Goal: Task Accomplishment & Management: Manage account settings

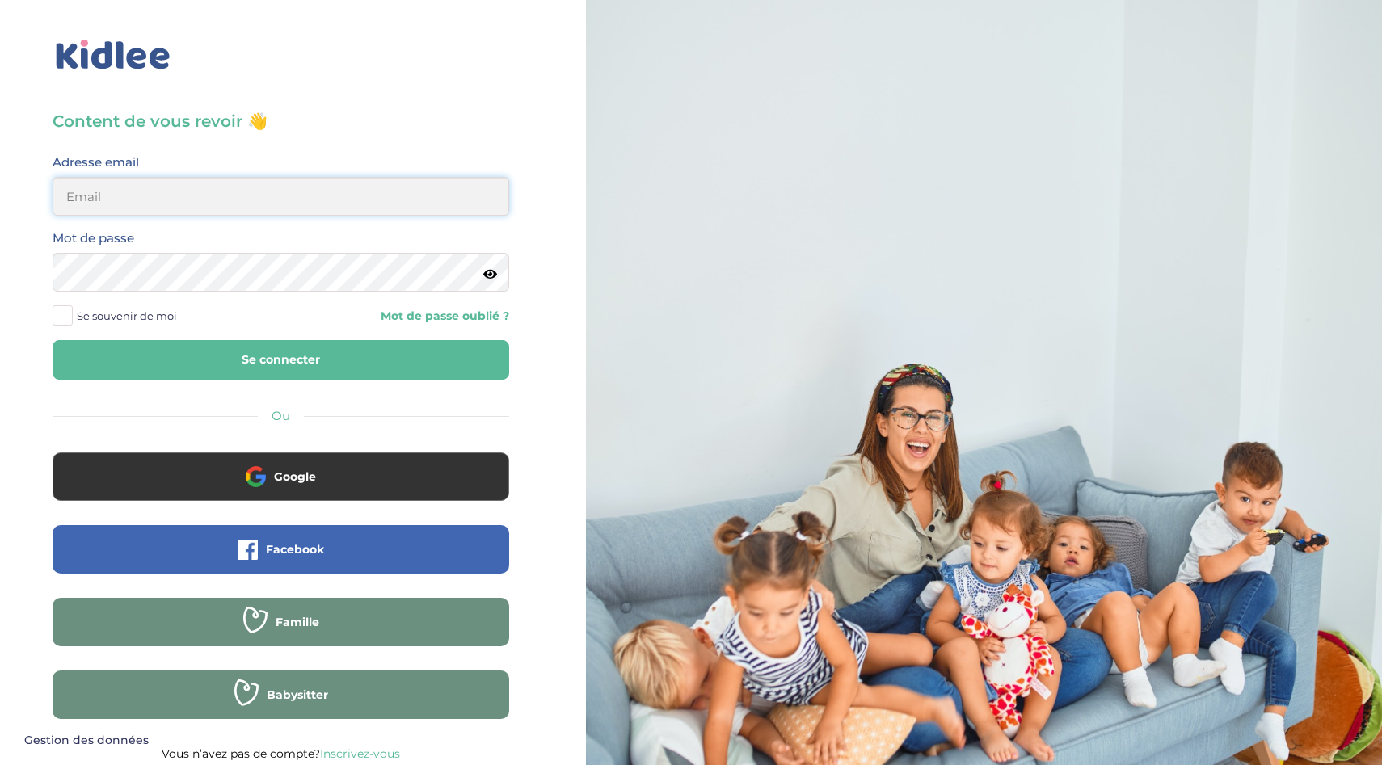
click at [103, 196] on input "email" at bounding box center [281, 196] width 457 height 39
type input "[EMAIL_ADDRESS][DOMAIN_NAME]"
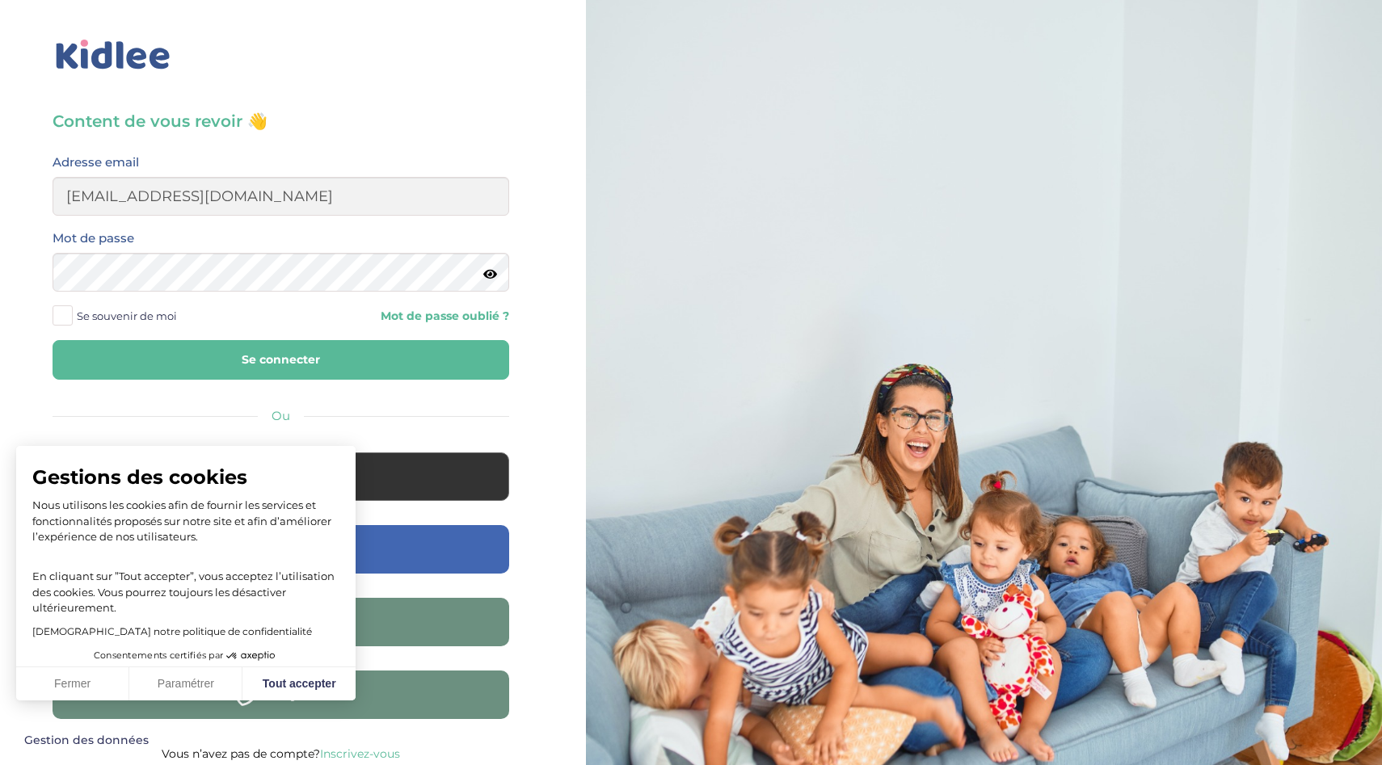
click at [213, 361] on button "Se connecter" at bounding box center [281, 360] width 457 height 40
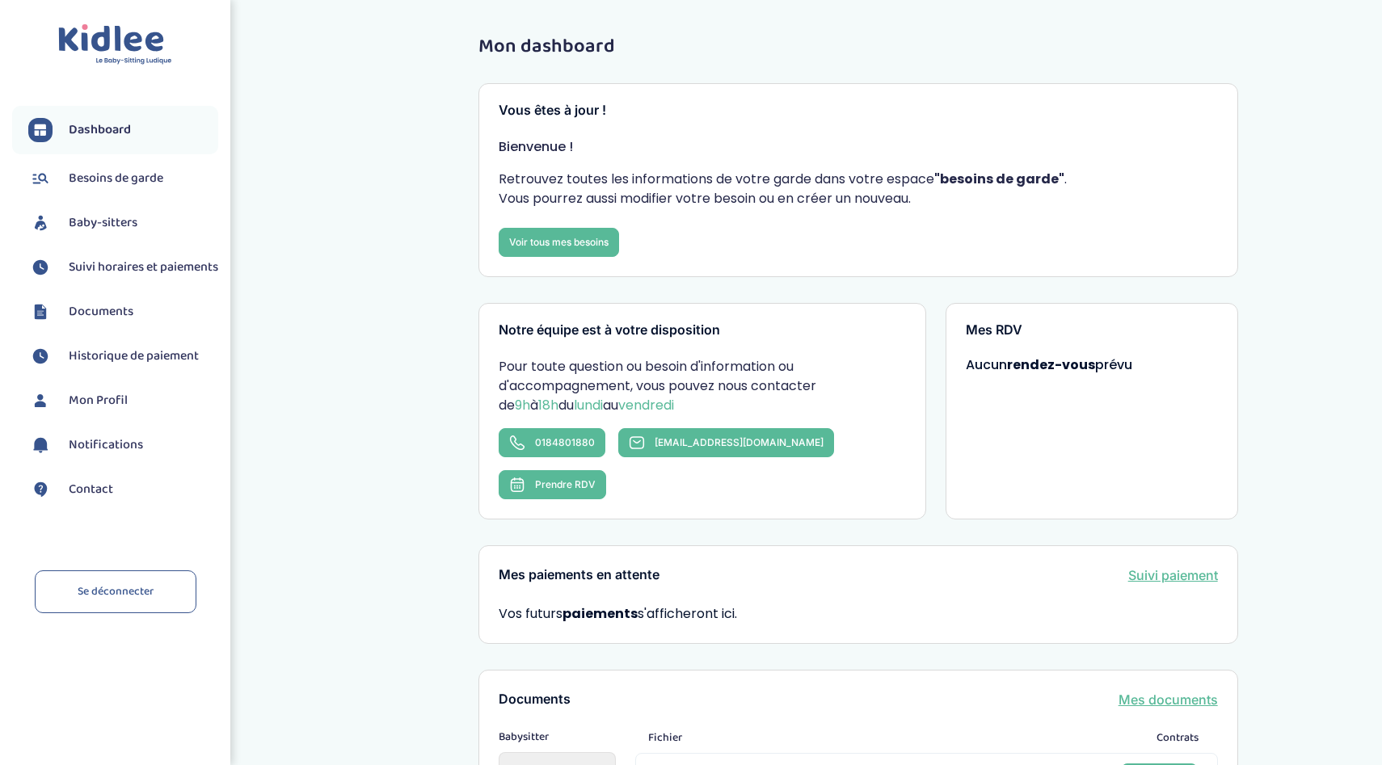
click at [108, 221] on span "Baby-sitters" at bounding box center [103, 222] width 69 height 19
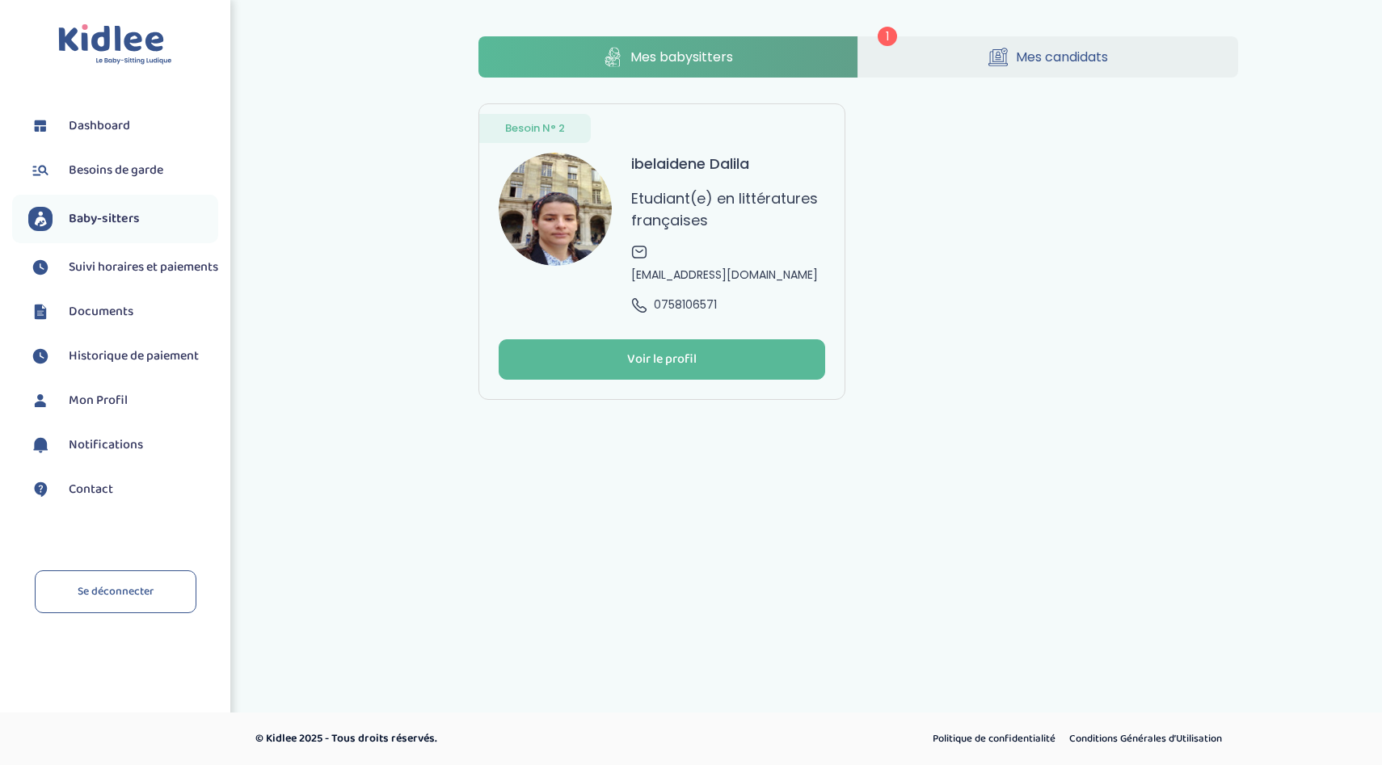
click at [1057, 53] on span "Mes candidats" at bounding box center [1062, 57] width 92 height 20
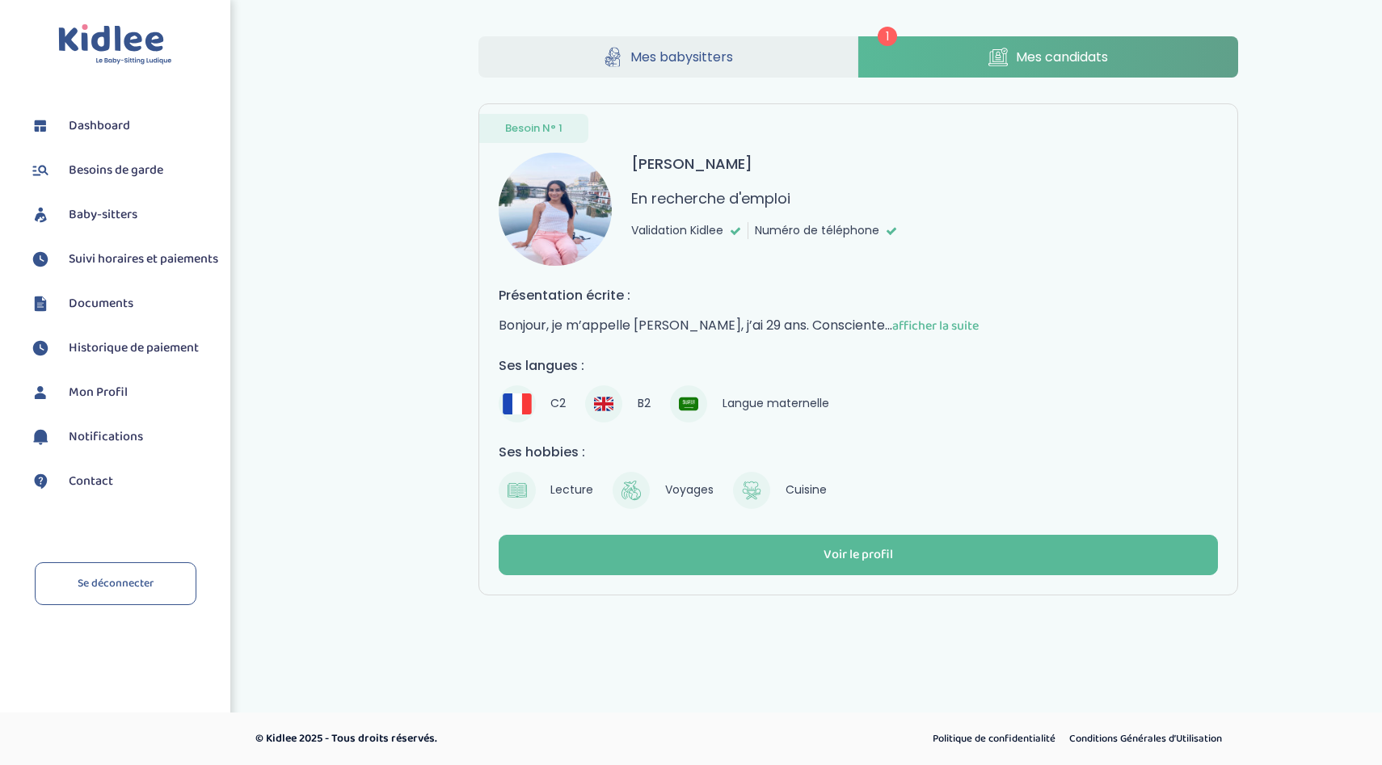
click at [784, 44] on link "Mes babysitters" at bounding box center [668, 56] width 380 height 41
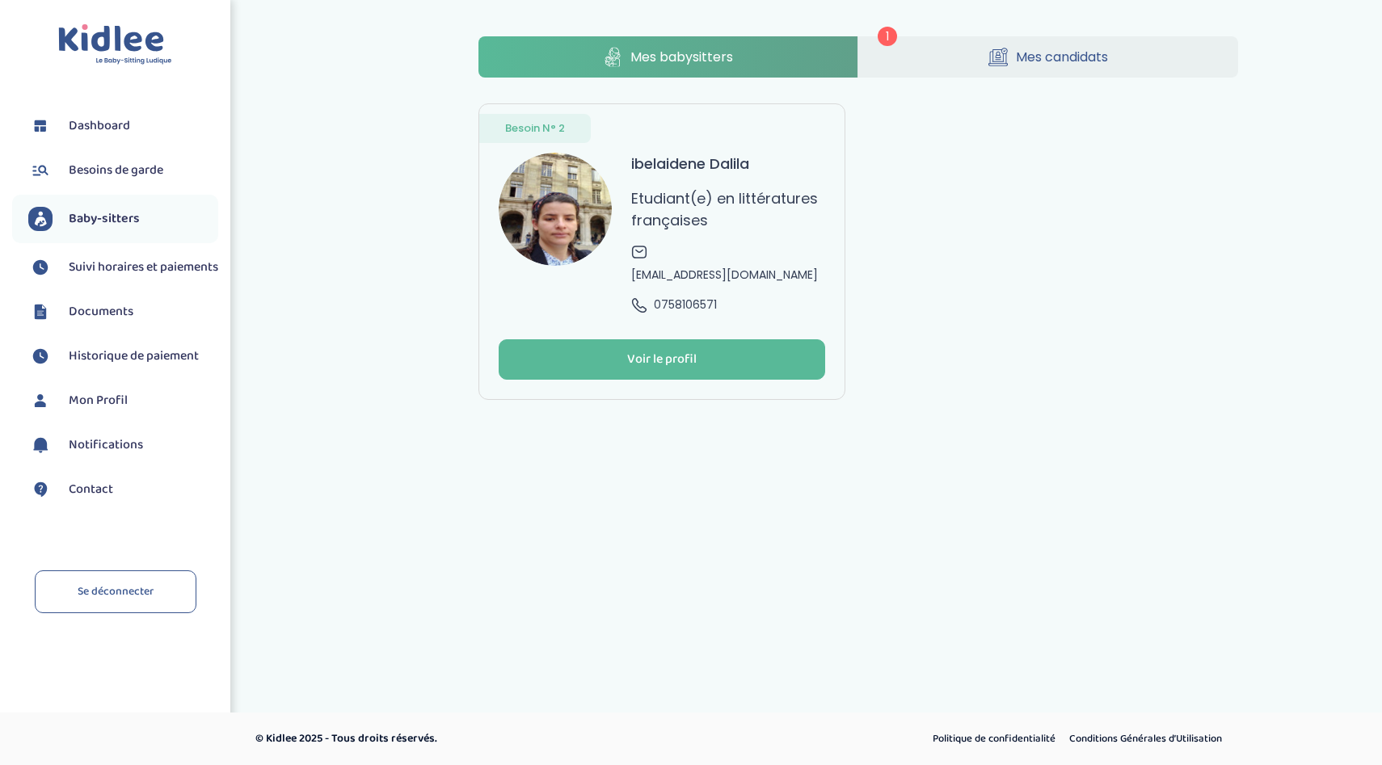
click at [952, 52] on link "Mes candidats" at bounding box center [1048, 56] width 380 height 41
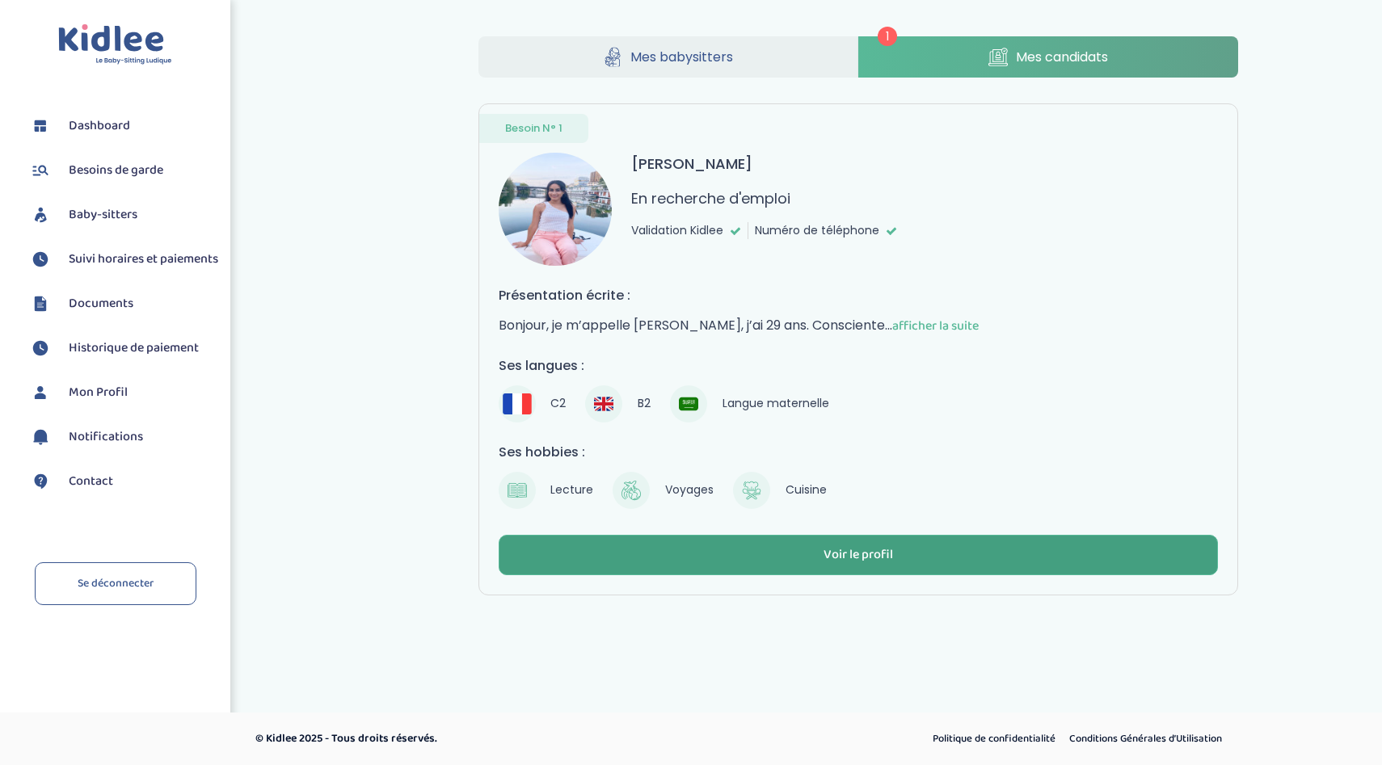
click at [802, 549] on button "Voir le profil" at bounding box center [858, 555] width 719 height 40
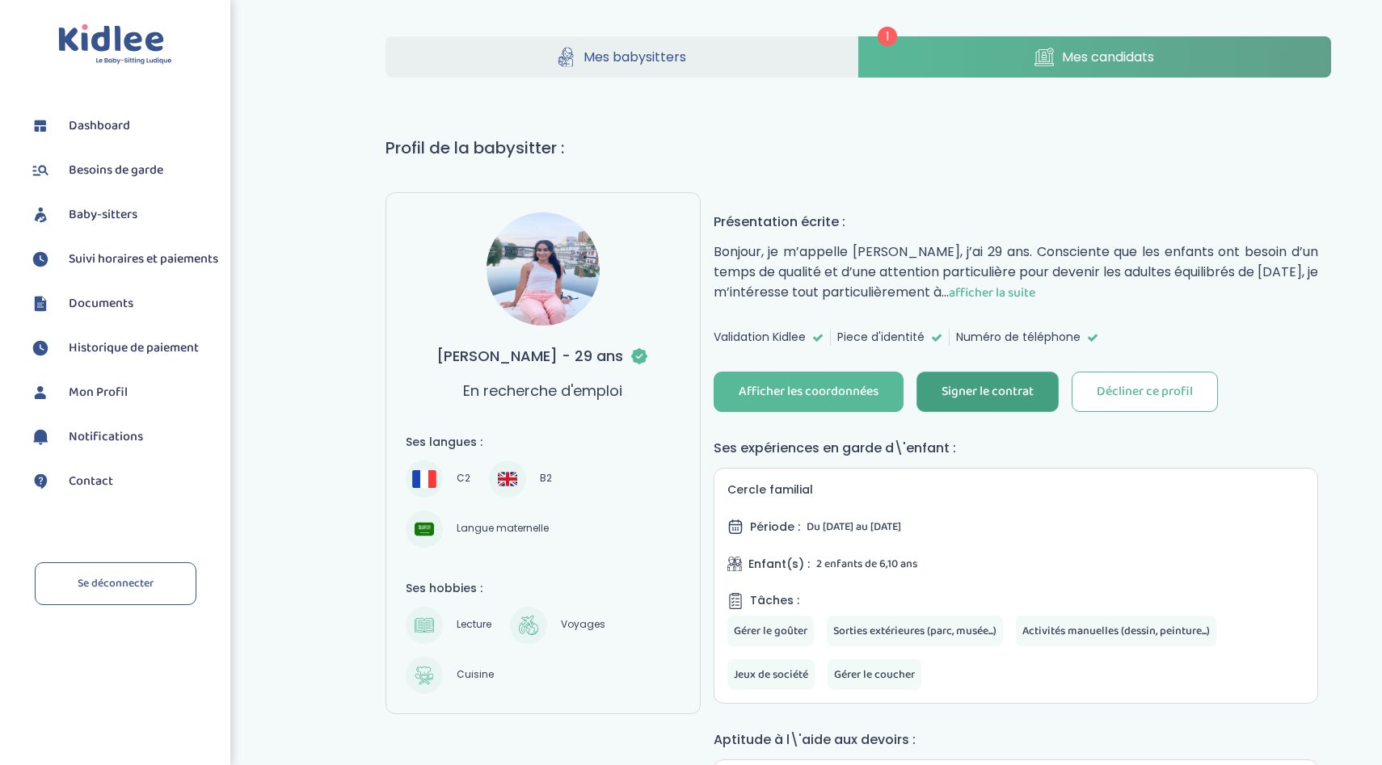
click at [976, 390] on div "Signer le contrat" at bounding box center [988, 392] width 92 height 19
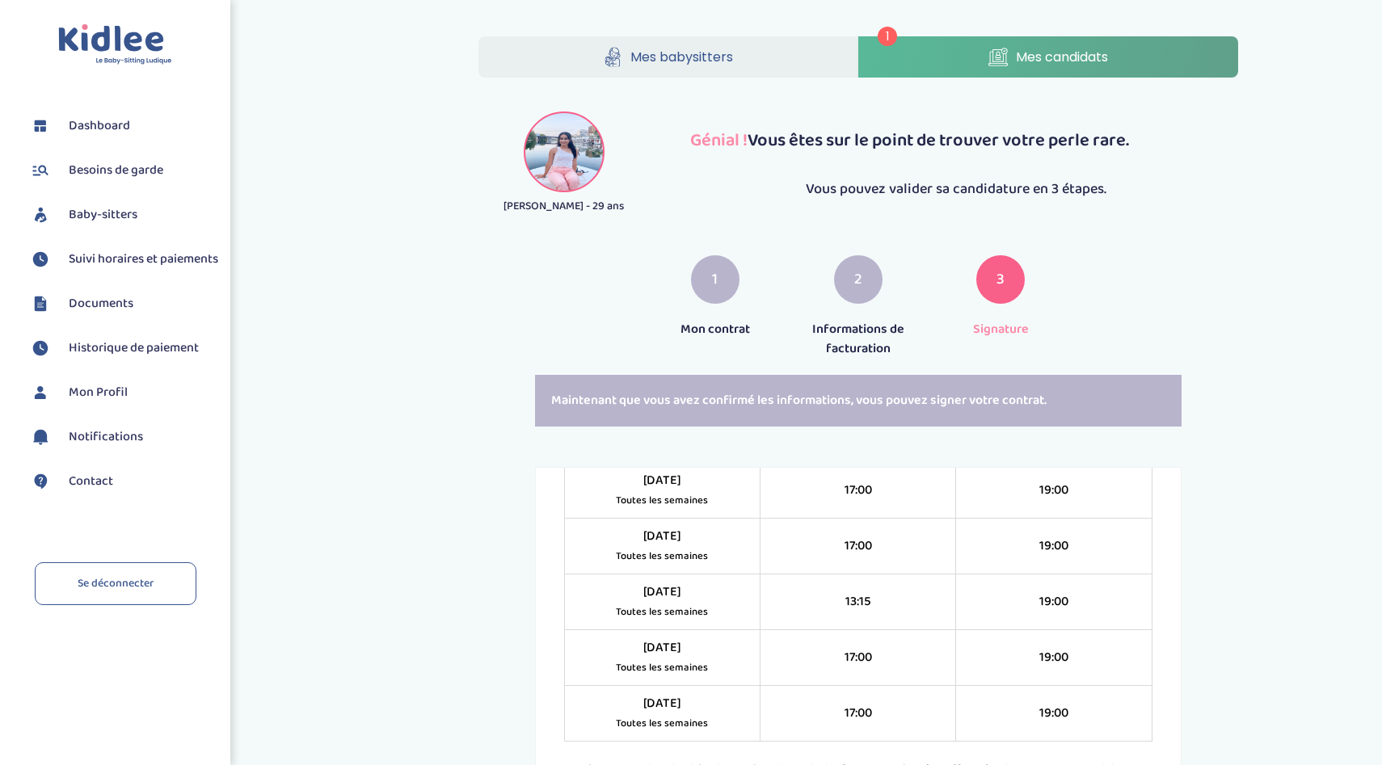
scroll to position [1426, 0]
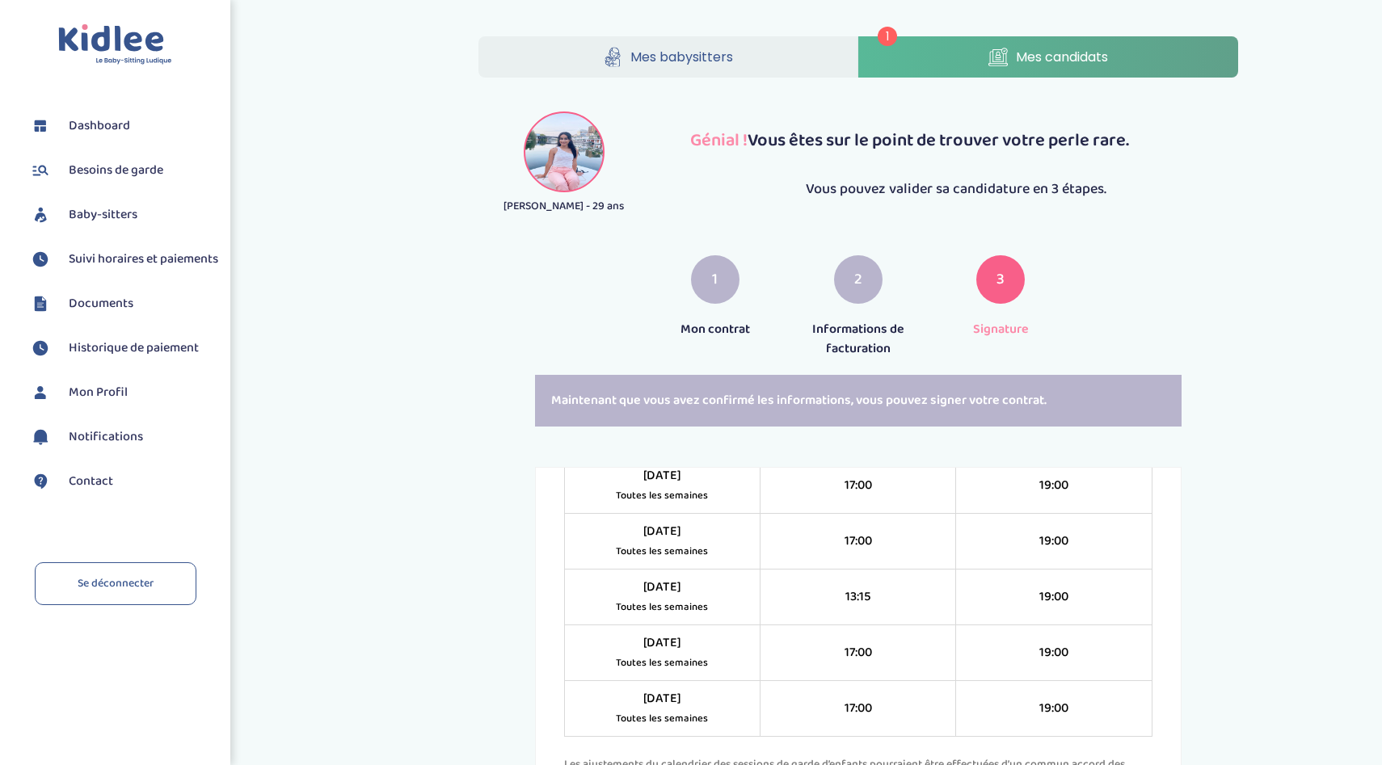
click at [858, 284] on span "2" at bounding box center [858, 279] width 8 height 23
click at [761, 399] on div "Maintenant que vous avez confirmé les informations, vous pouvez signer votre co…" at bounding box center [858, 401] width 647 height 52
click at [566, 159] on div at bounding box center [564, 152] width 81 height 81
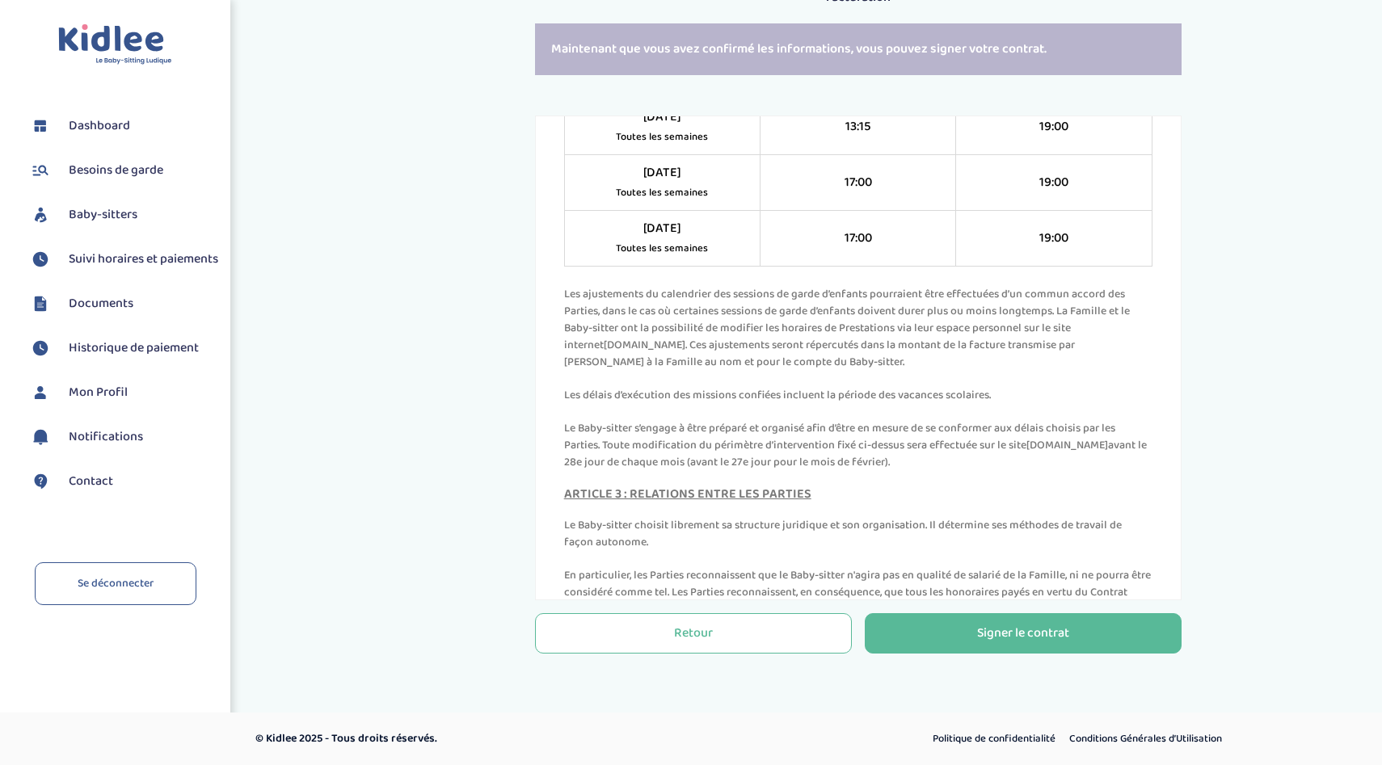
scroll to position [1574, 0]
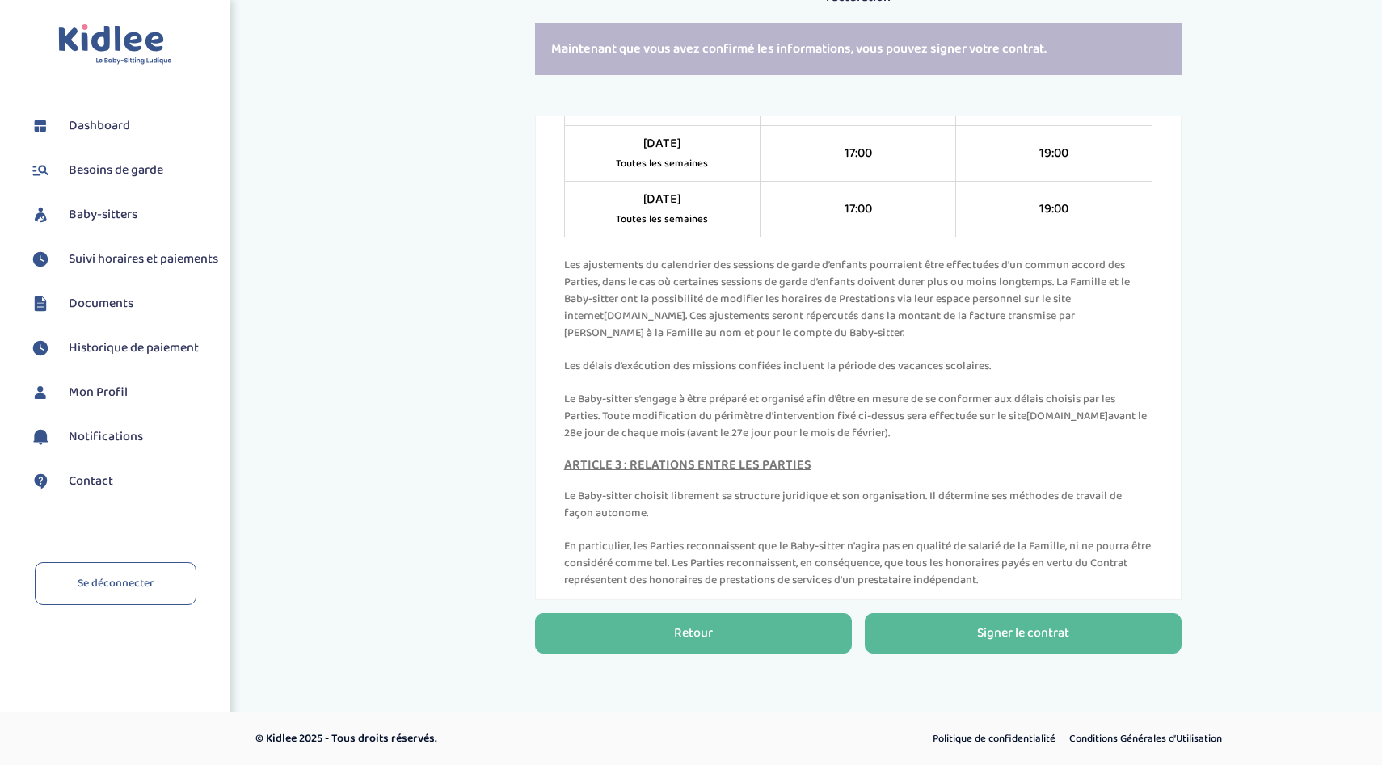
click at [608, 619] on button "Retour" at bounding box center [693, 633] width 317 height 40
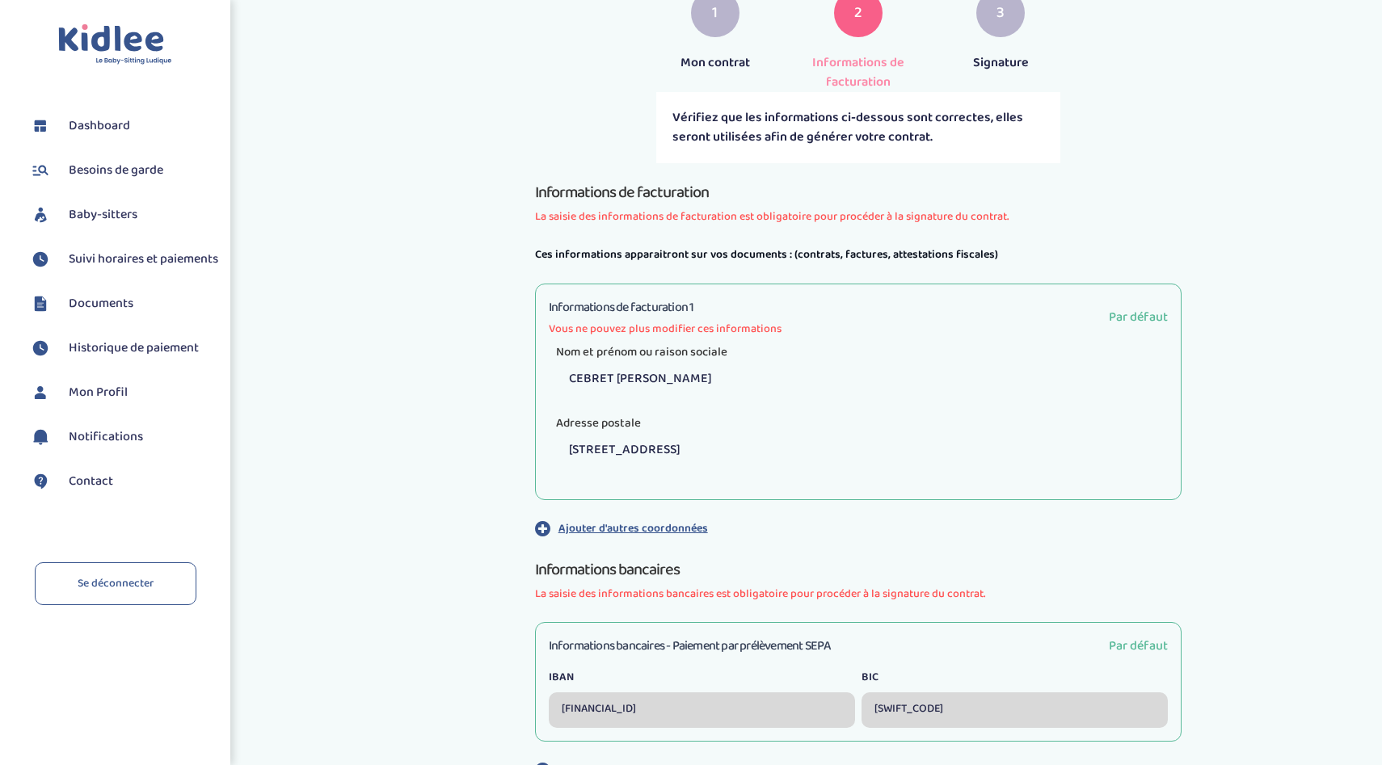
scroll to position [445, 0]
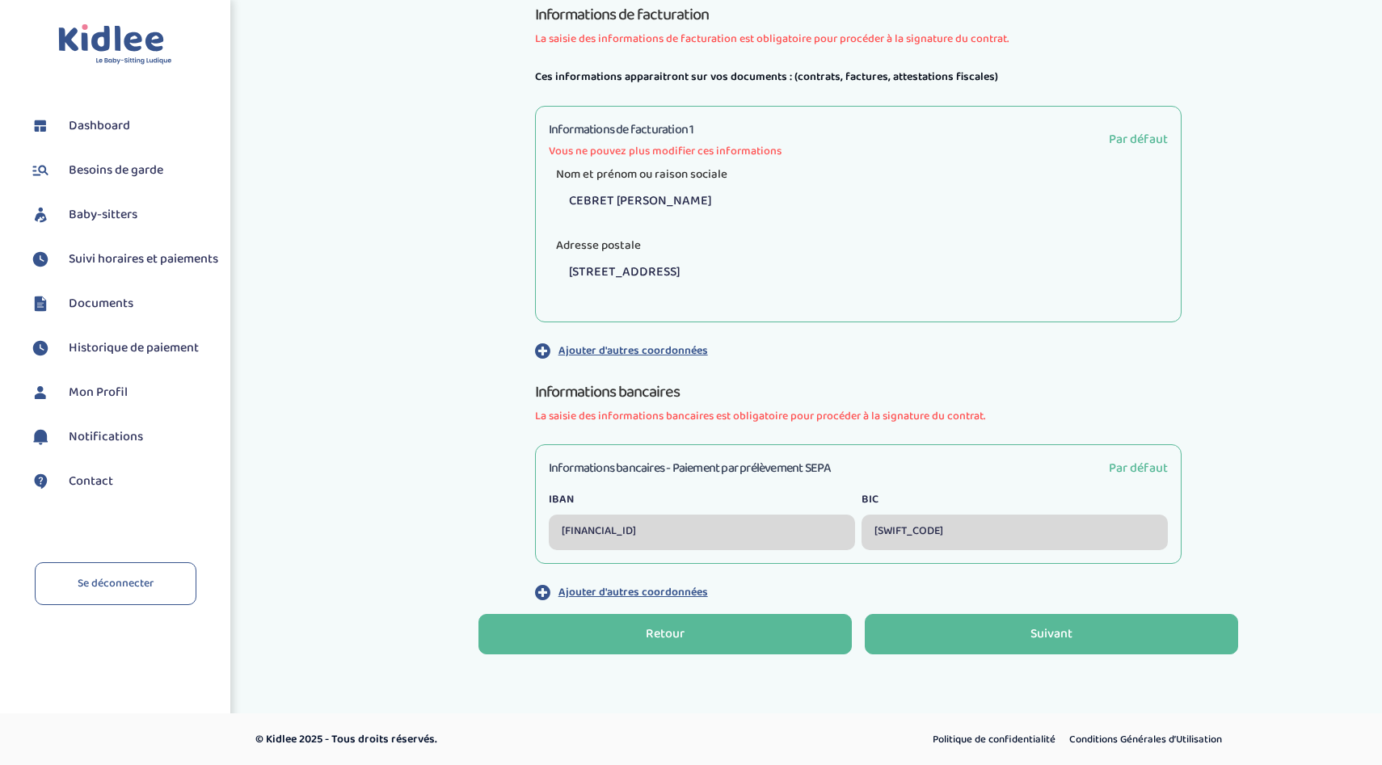
click at [666, 622] on button "Retour" at bounding box center [664, 634] width 373 height 40
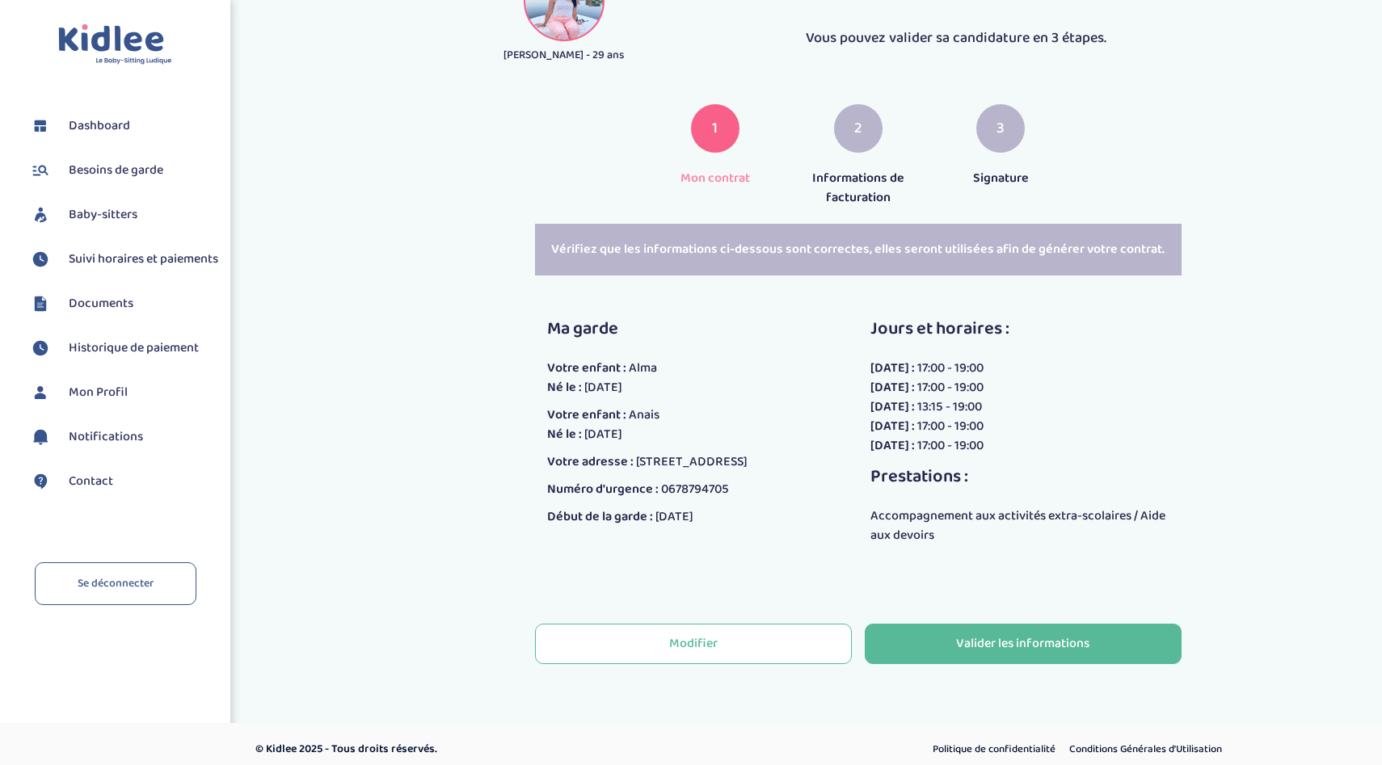
scroll to position [162, 0]
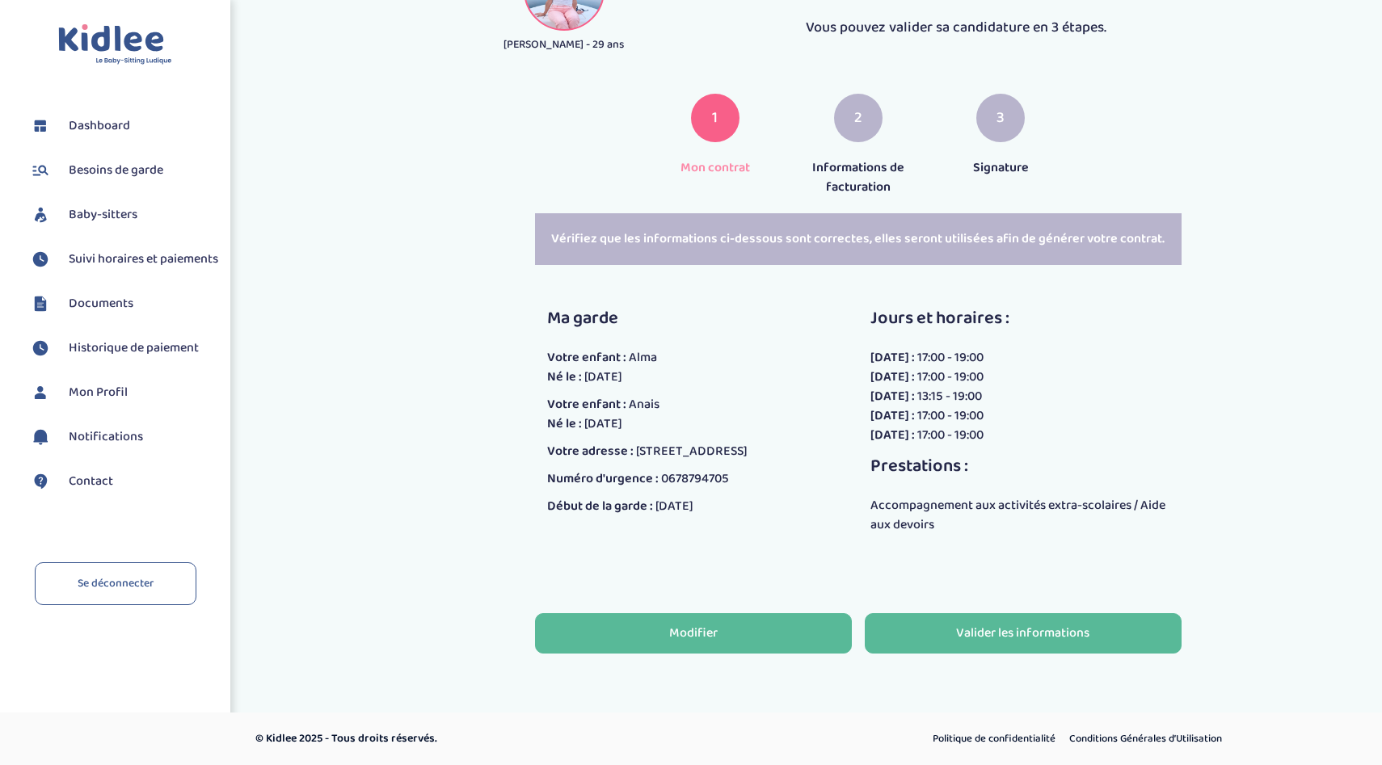
click at [705, 629] on div "Modifier" at bounding box center [693, 634] width 48 height 19
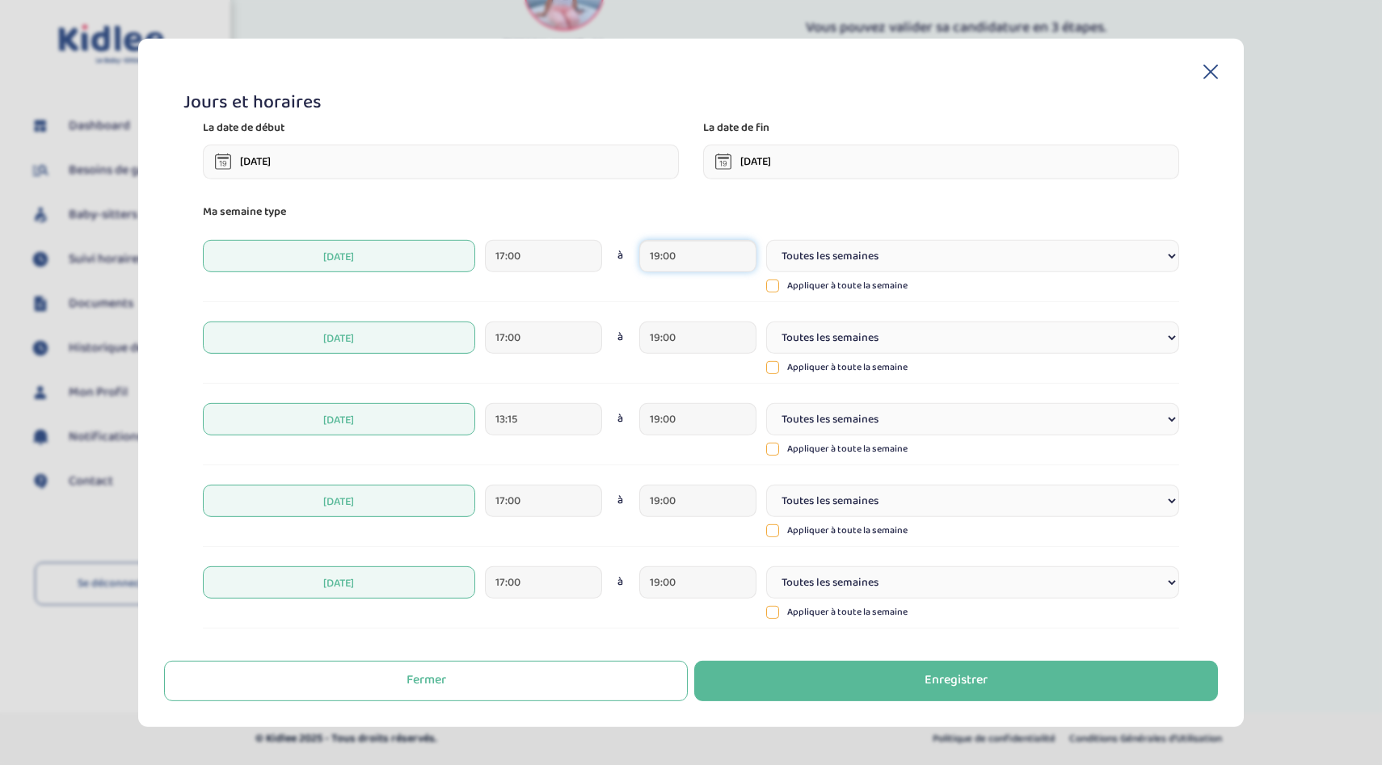
click at [684, 268] on input "19:00" at bounding box center [697, 256] width 117 height 32
click at [676, 332] on span at bounding box center [676, 346] width 44 height 44
click at [672, 463] on span at bounding box center [676, 466] width 44 height 44
click at [788, 358] on span at bounding box center [789, 346] width 44 height 44
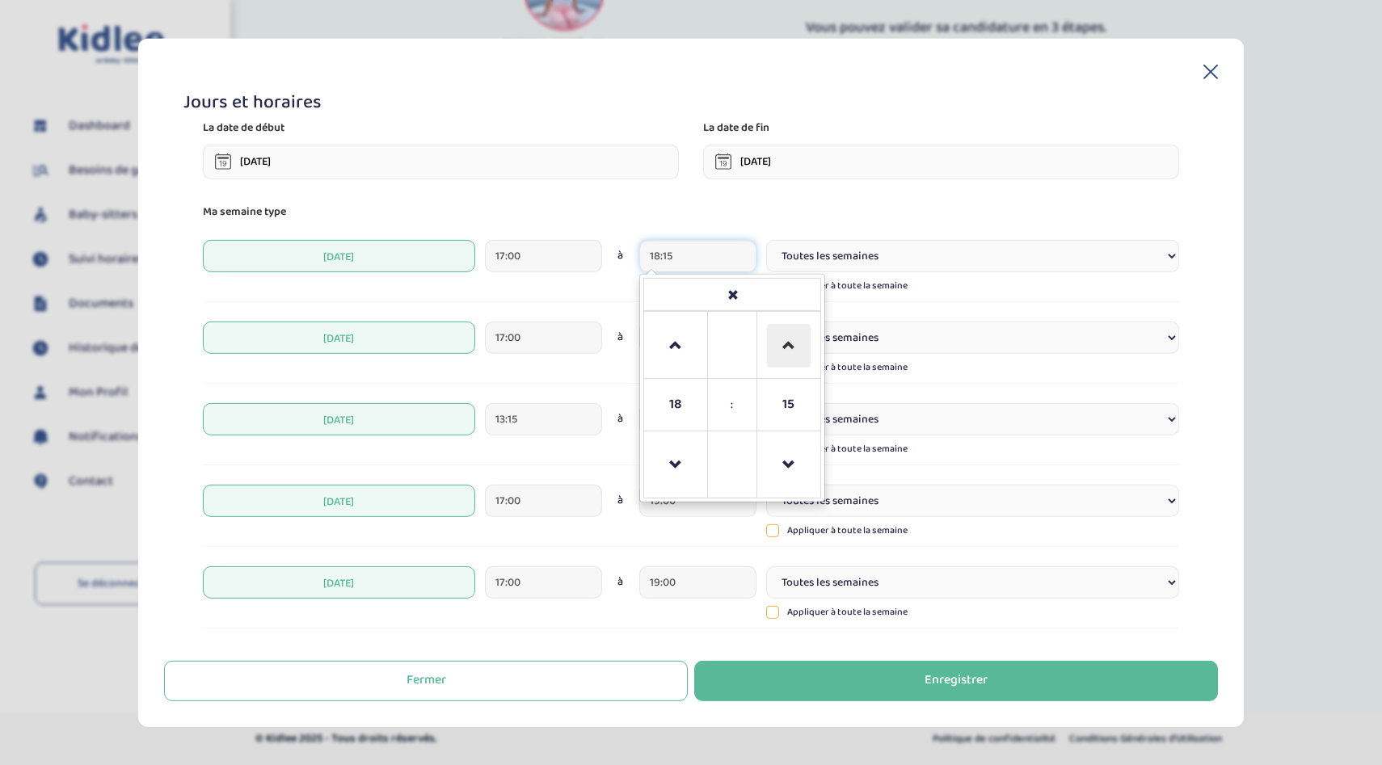
click at [788, 358] on span at bounding box center [789, 346] width 44 height 44
click at [784, 457] on span at bounding box center [789, 466] width 44 height 44
type input "18:30"
click at [591, 341] on input "17:00" at bounding box center [543, 338] width 117 height 32
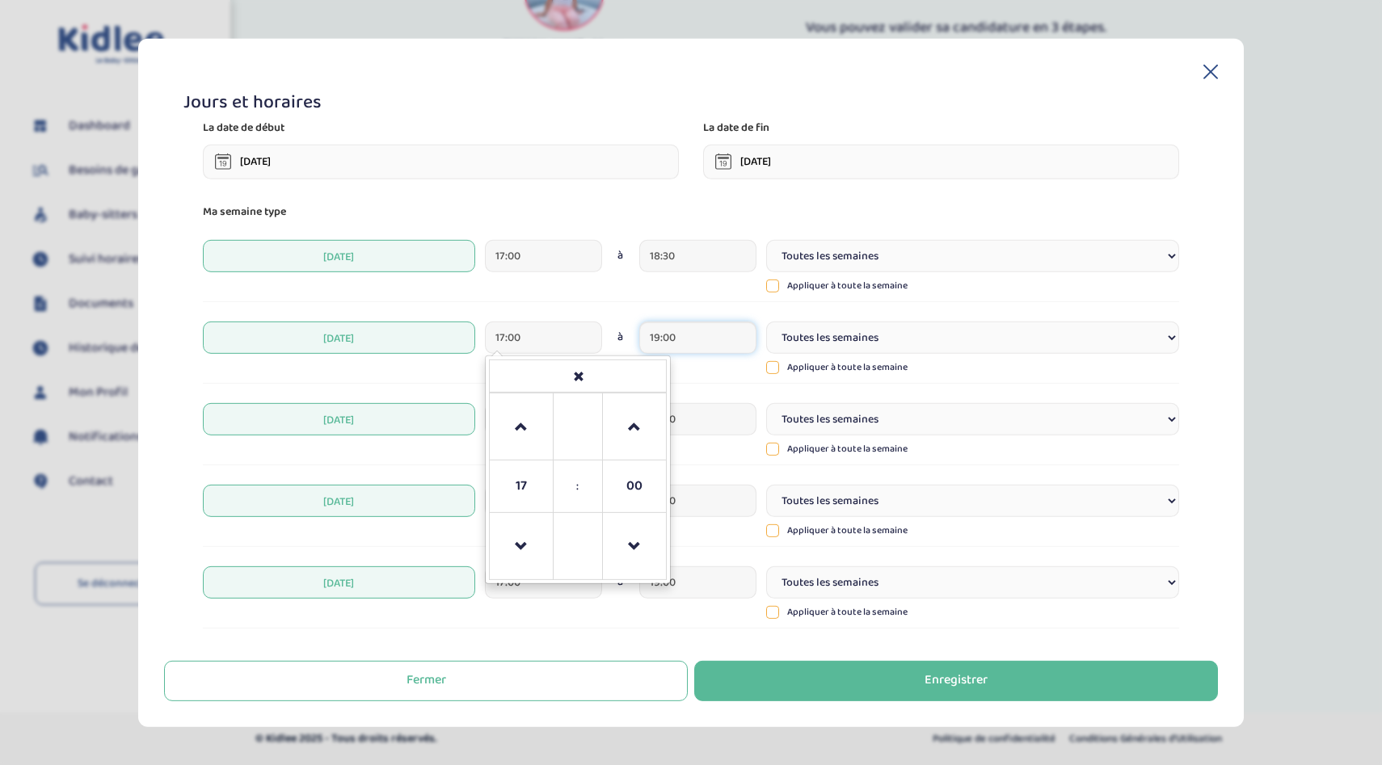
click at [673, 336] on input "19:00" at bounding box center [697, 338] width 117 height 32
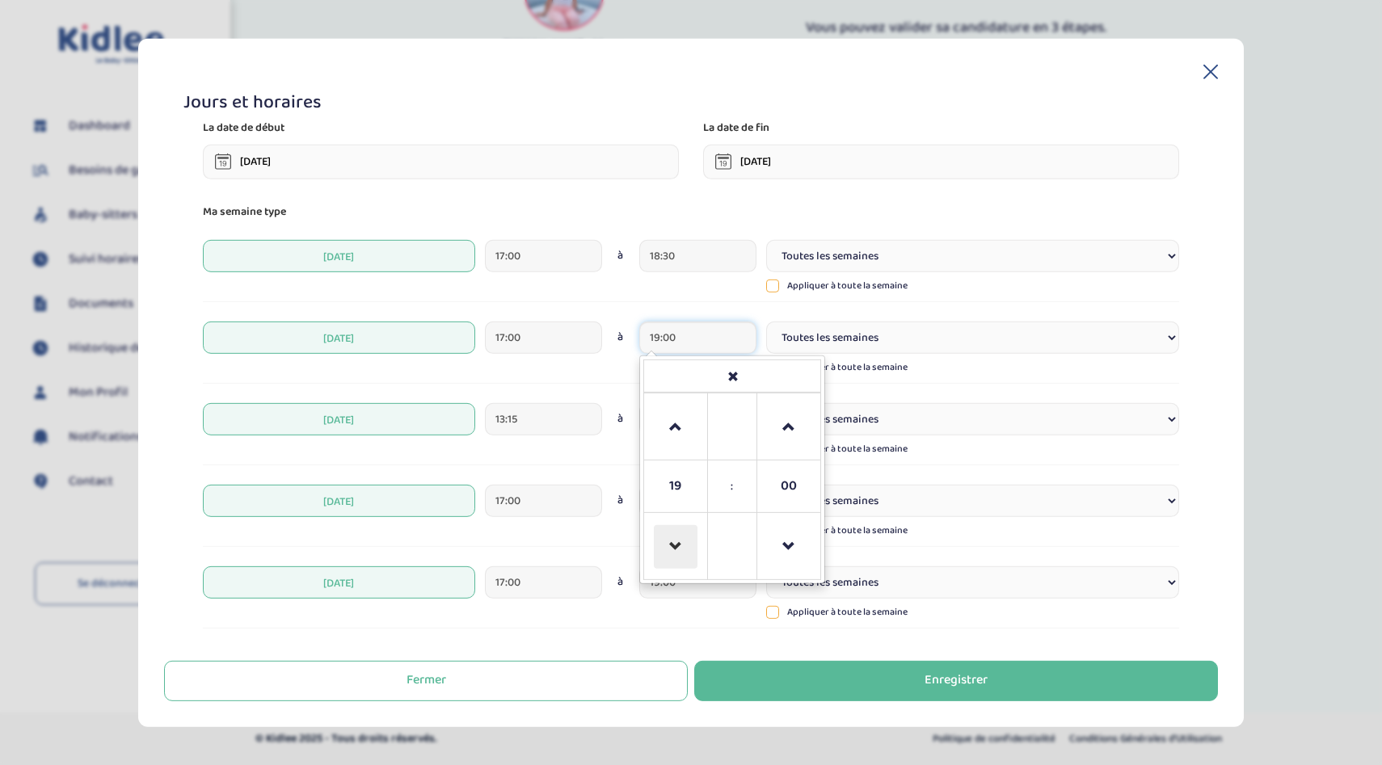
click at [672, 529] on span at bounding box center [676, 547] width 44 height 44
click at [769, 423] on span at bounding box center [789, 428] width 44 height 44
type input "18:30"
click at [596, 424] on input "13:15" at bounding box center [543, 419] width 117 height 32
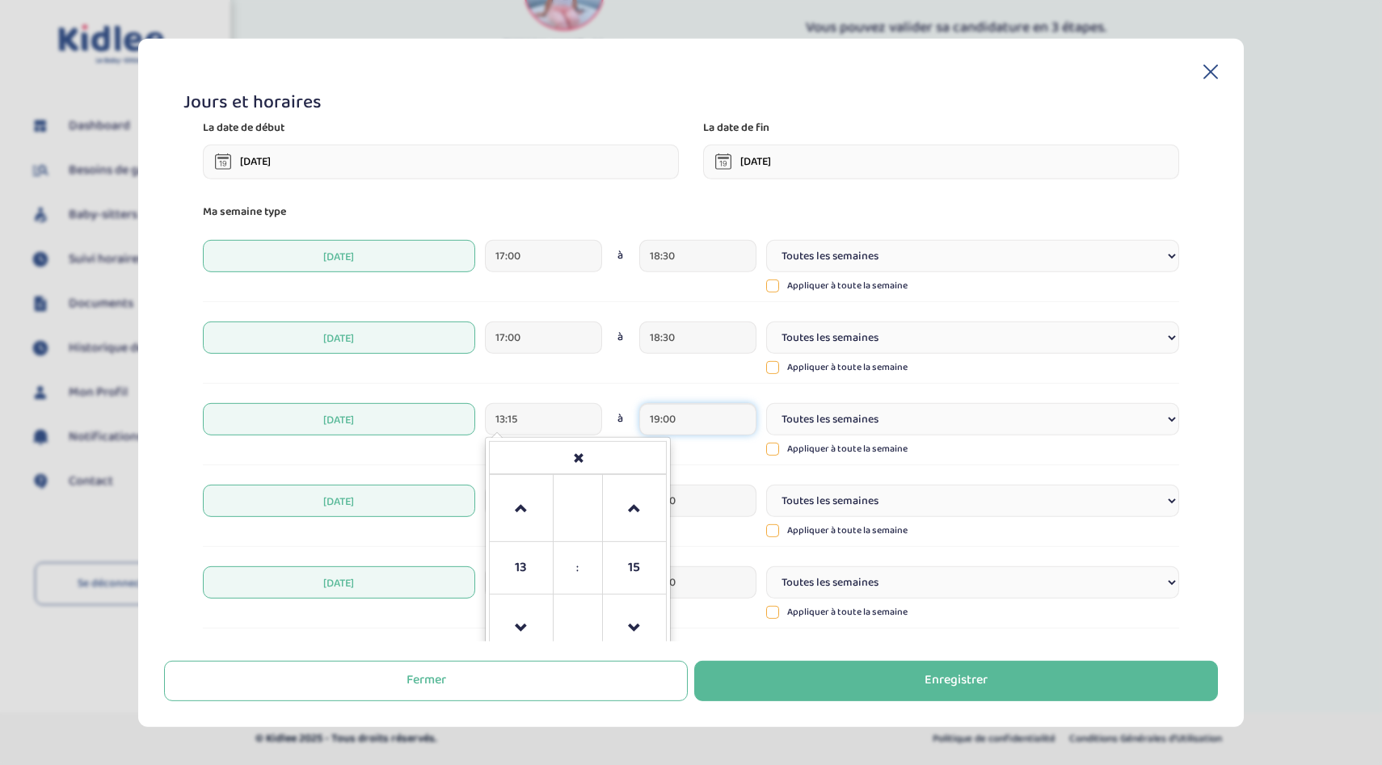
click at [686, 418] on input "19:00" at bounding box center [697, 419] width 117 height 32
click at [902, 478] on div "Jeudi 17:00 à 19:00 Toutes les semaines Toutes les 2 semaines Tous les mois App…" at bounding box center [691, 512] width 976 height 70
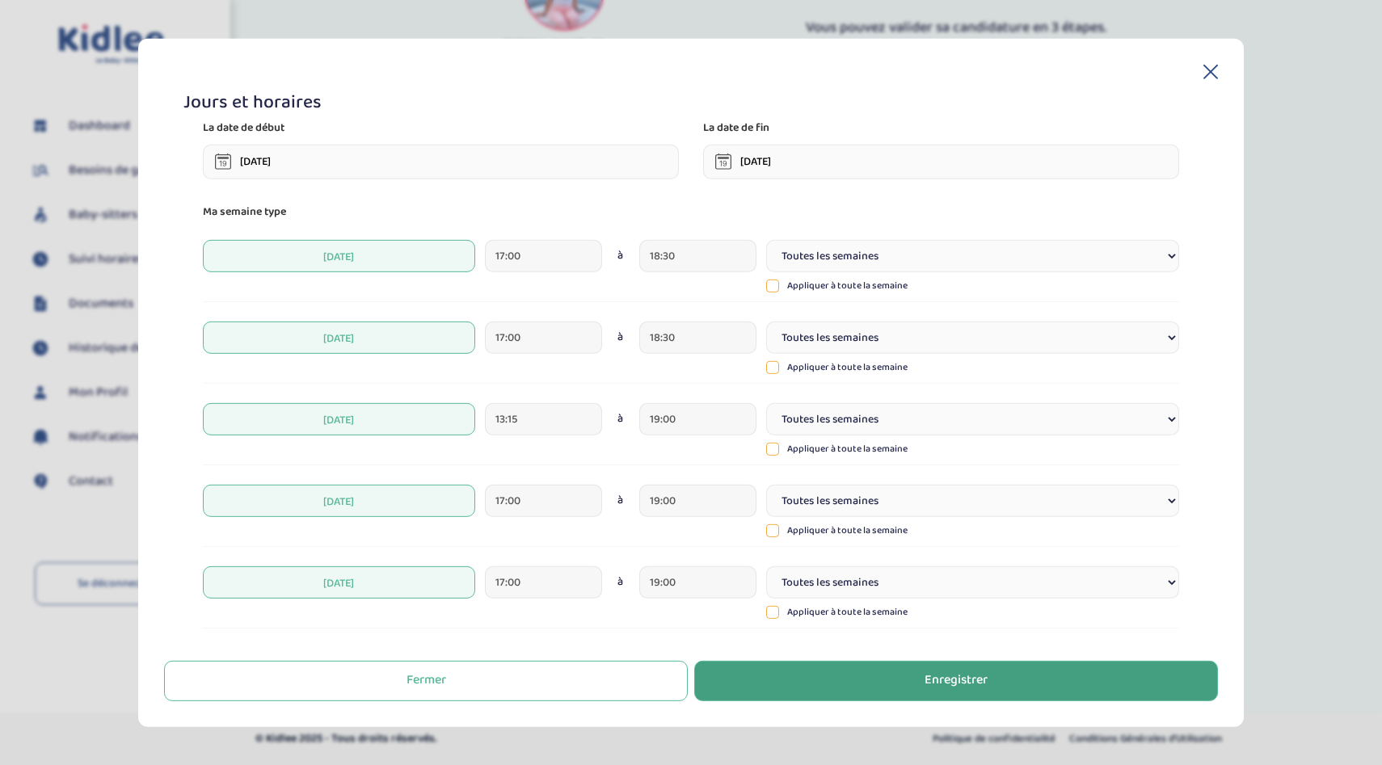
click at [855, 683] on button "Enregistrer" at bounding box center [956, 681] width 524 height 40
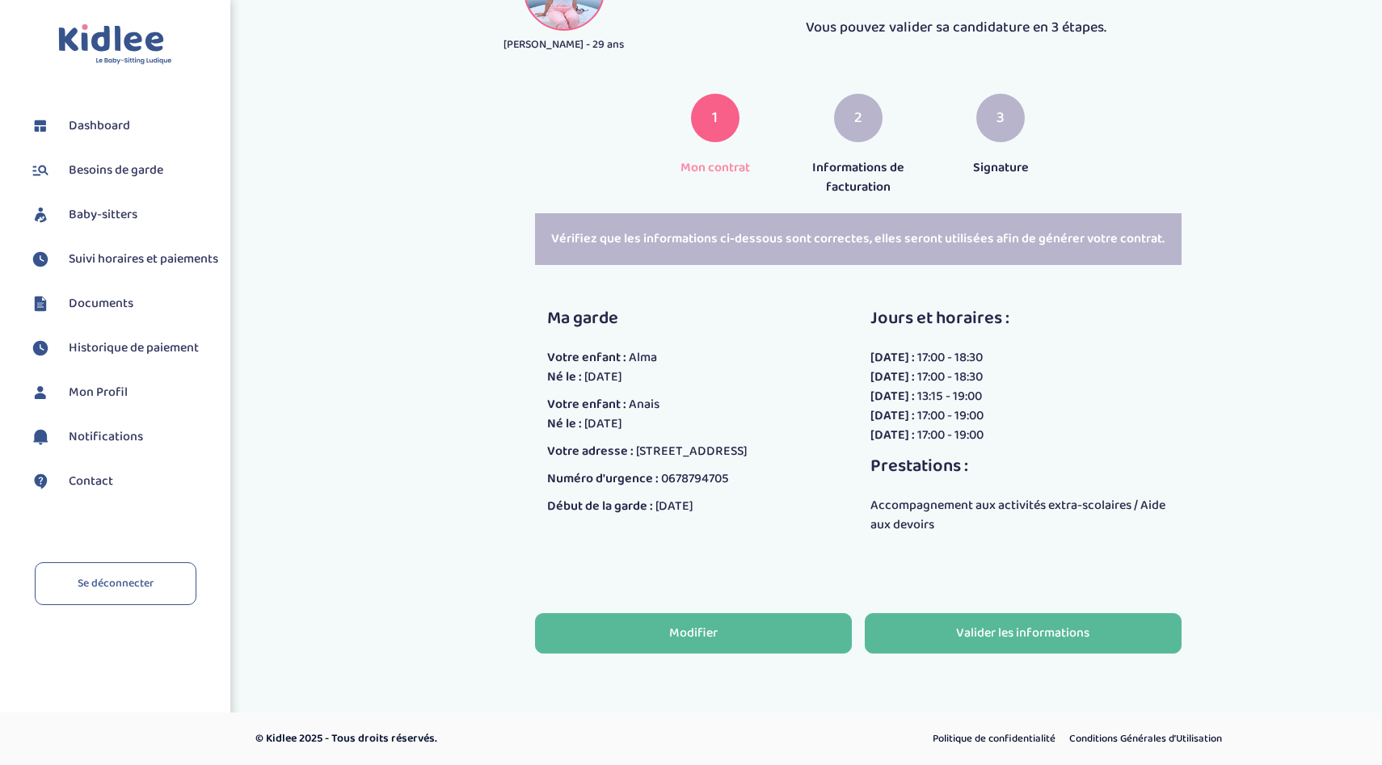
click at [773, 634] on button "Modifier" at bounding box center [693, 633] width 317 height 40
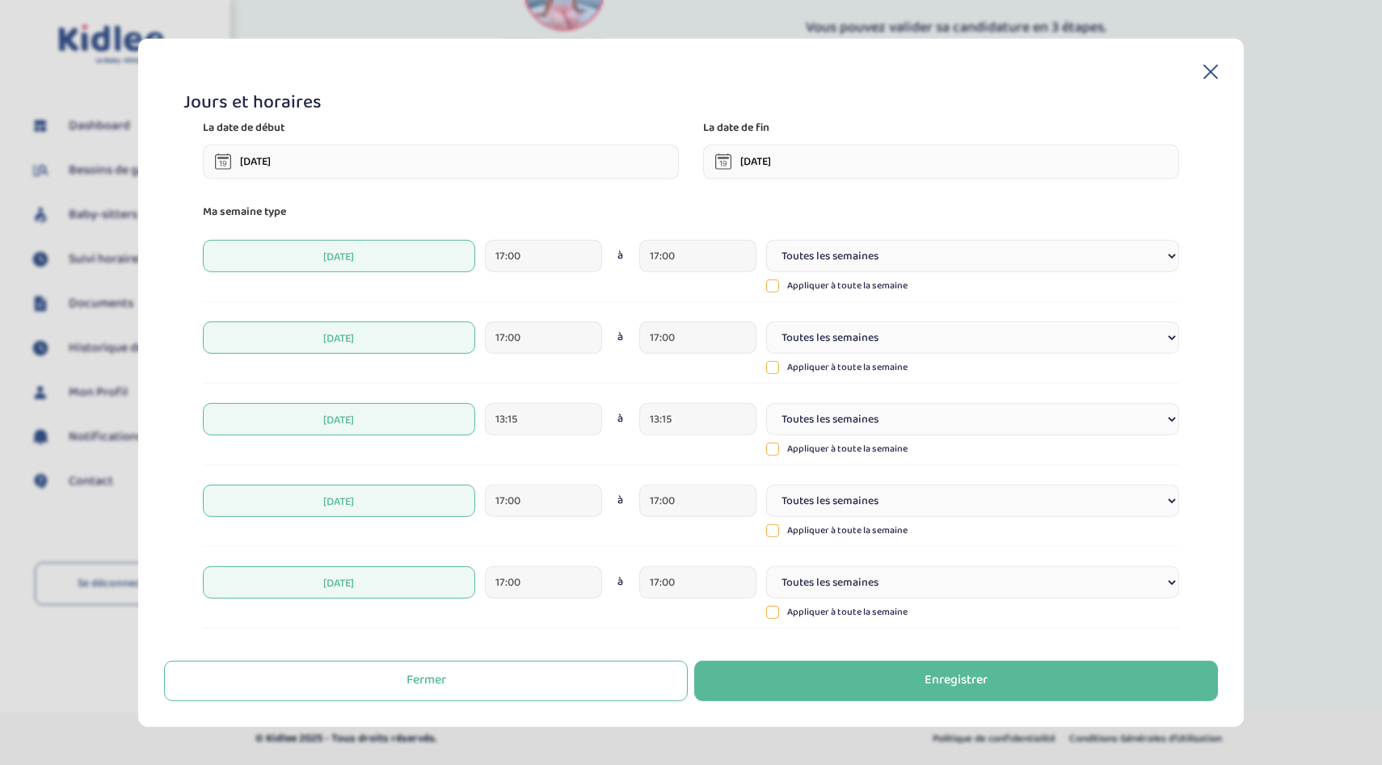
click at [596, 443] on div "[DATE] 13:15 à 13:15 Toutes les semaines Toutes les 2 semaines Tous les mois Ap…" at bounding box center [691, 430] width 976 height 70
click at [584, 426] on input "13:15" at bounding box center [543, 419] width 117 height 32
click at [536, 495] on span at bounding box center [521, 509] width 44 height 44
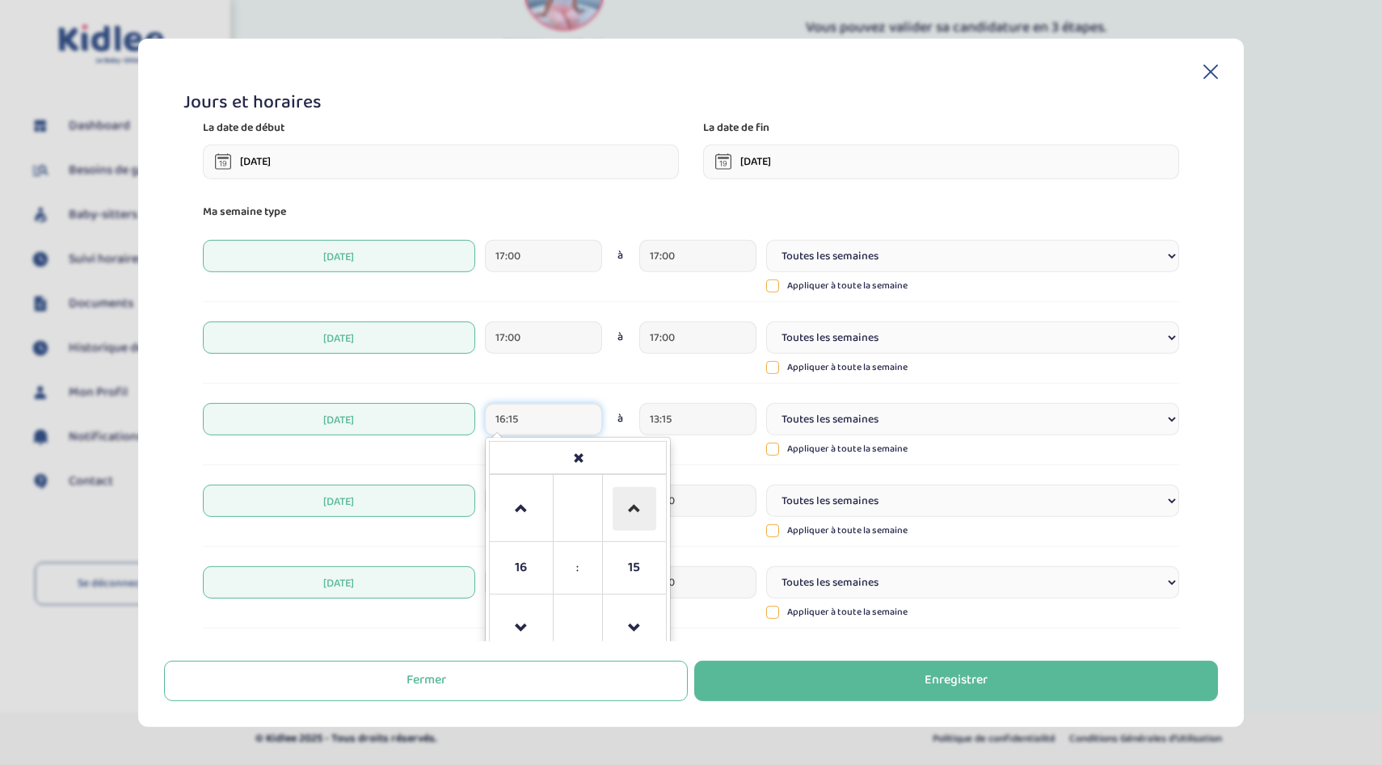
click at [638, 514] on span at bounding box center [635, 509] width 44 height 44
type input "16:30"
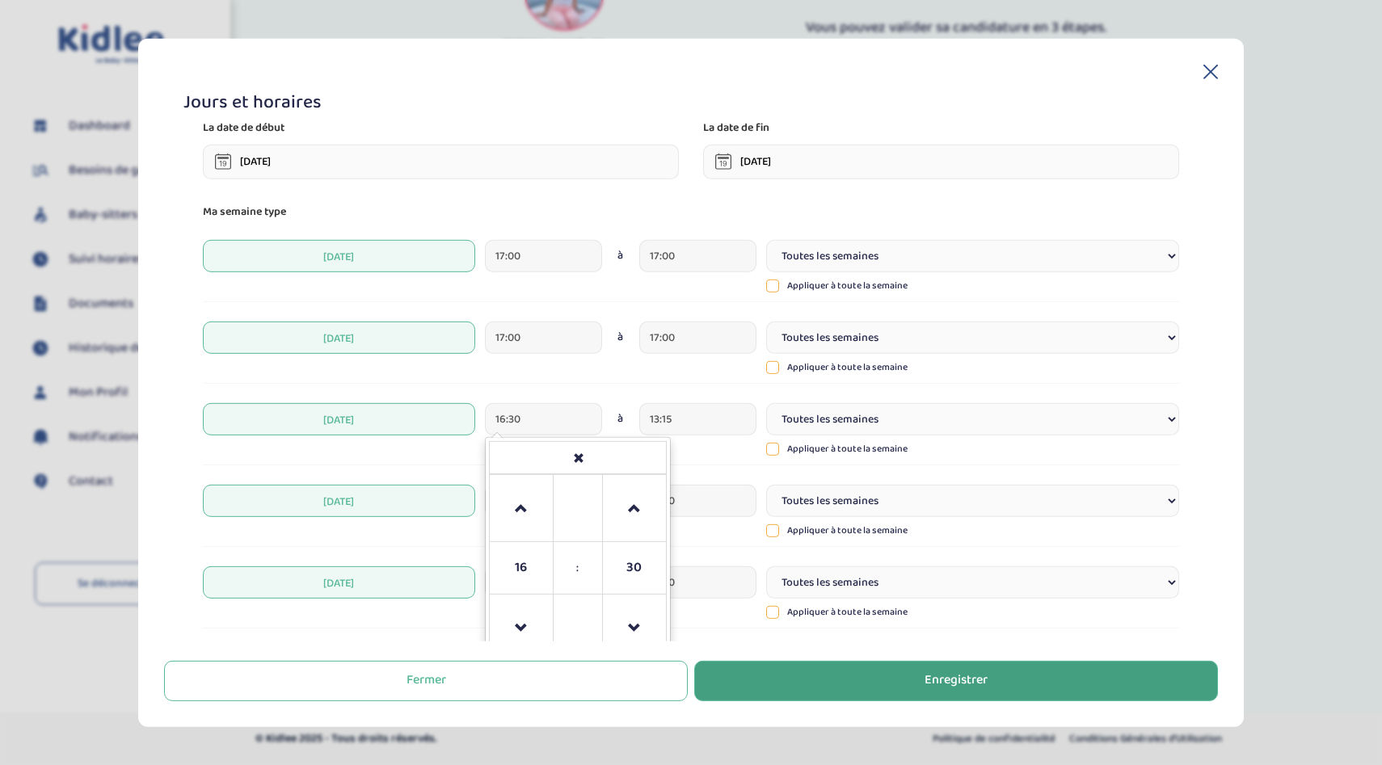
click at [840, 673] on button "Enregistrer" at bounding box center [956, 681] width 524 height 40
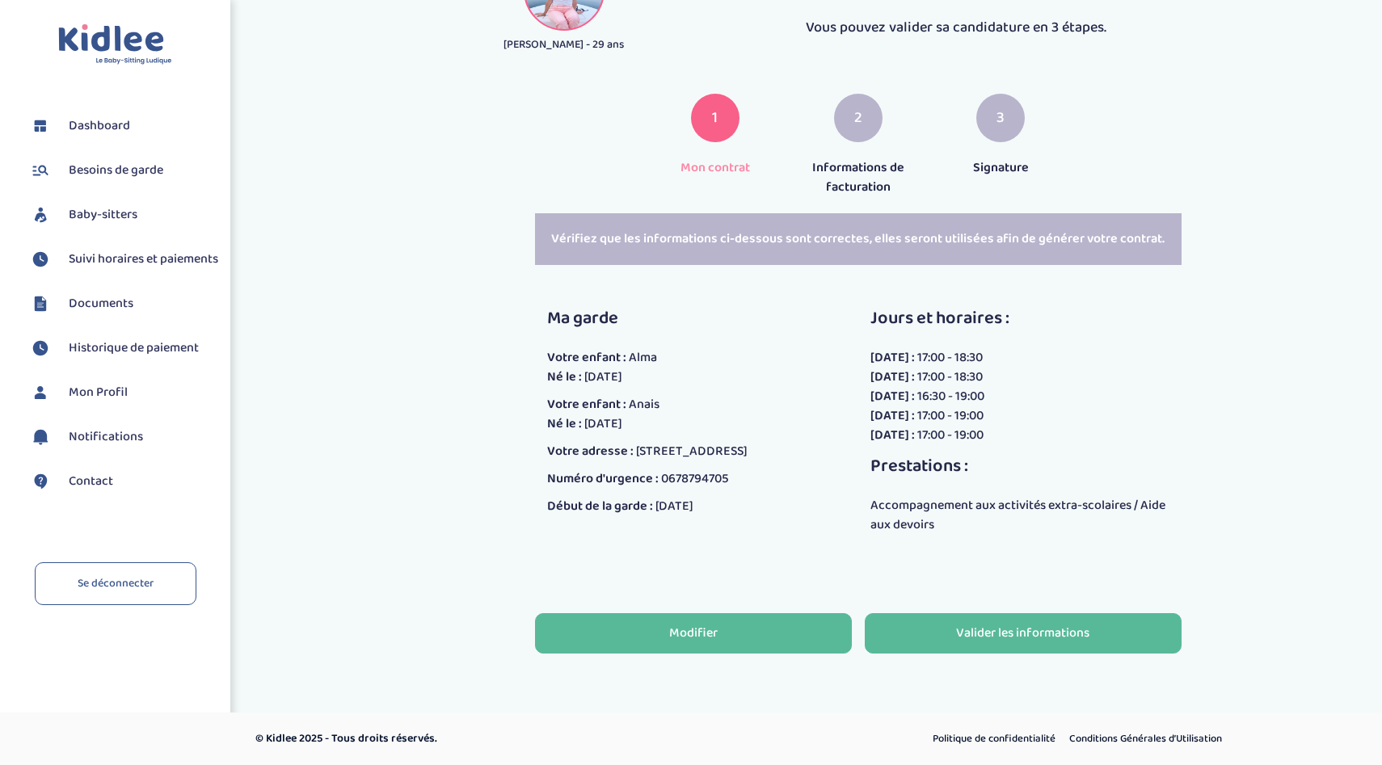
click at [773, 632] on button "Modifier" at bounding box center [693, 633] width 317 height 40
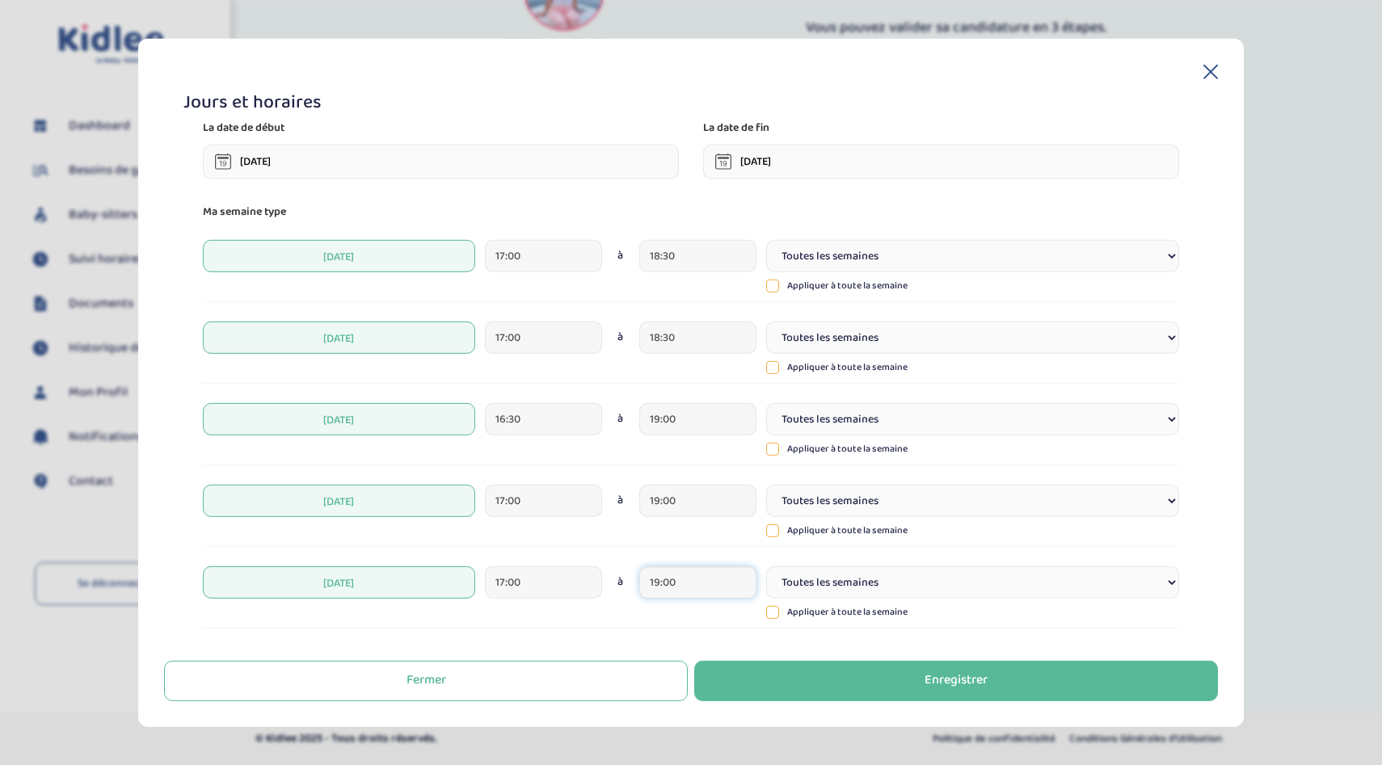
click at [725, 587] on input "19:00" at bounding box center [697, 583] width 117 height 32
click at [782, 411] on span at bounding box center [789, 408] width 44 height 44
type input "19:30"
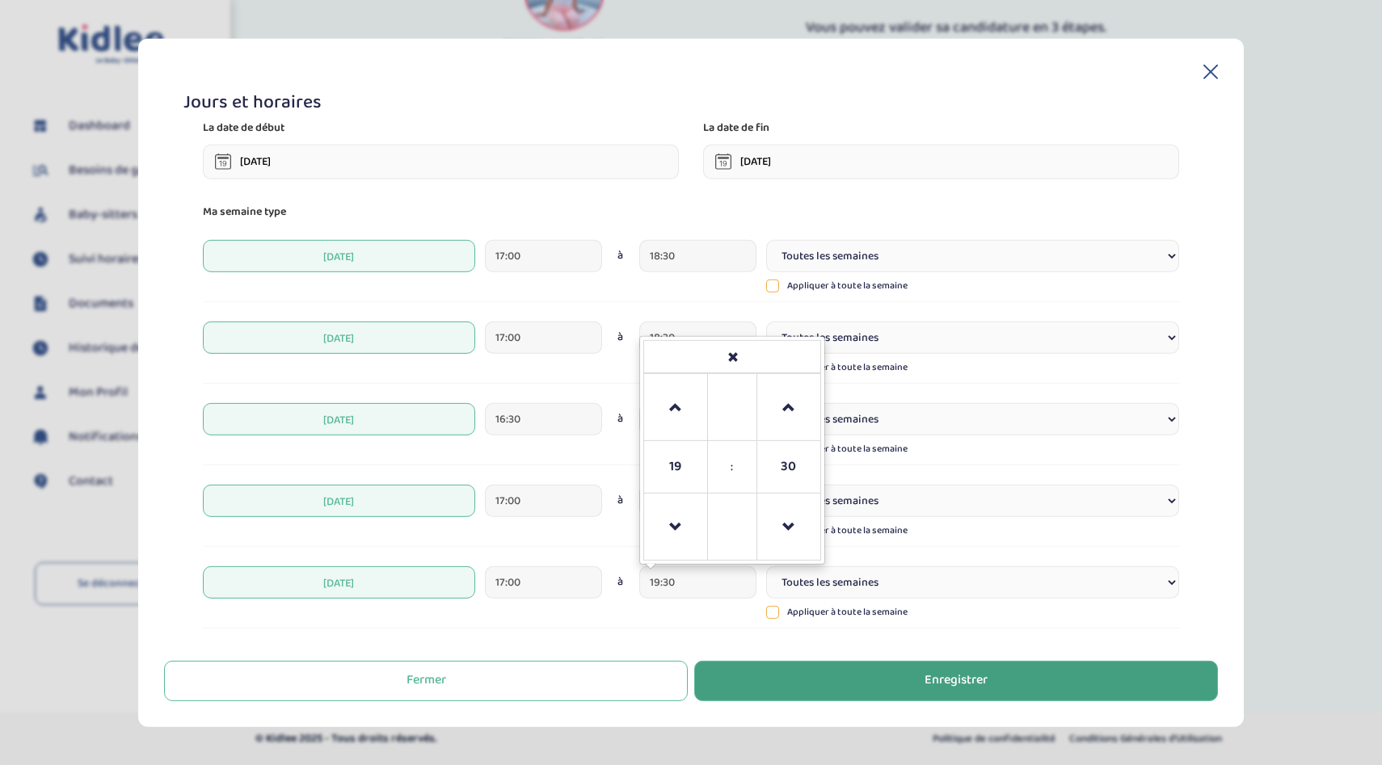
click at [834, 667] on button "Enregistrer" at bounding box center [956, 681] width 524 height 40
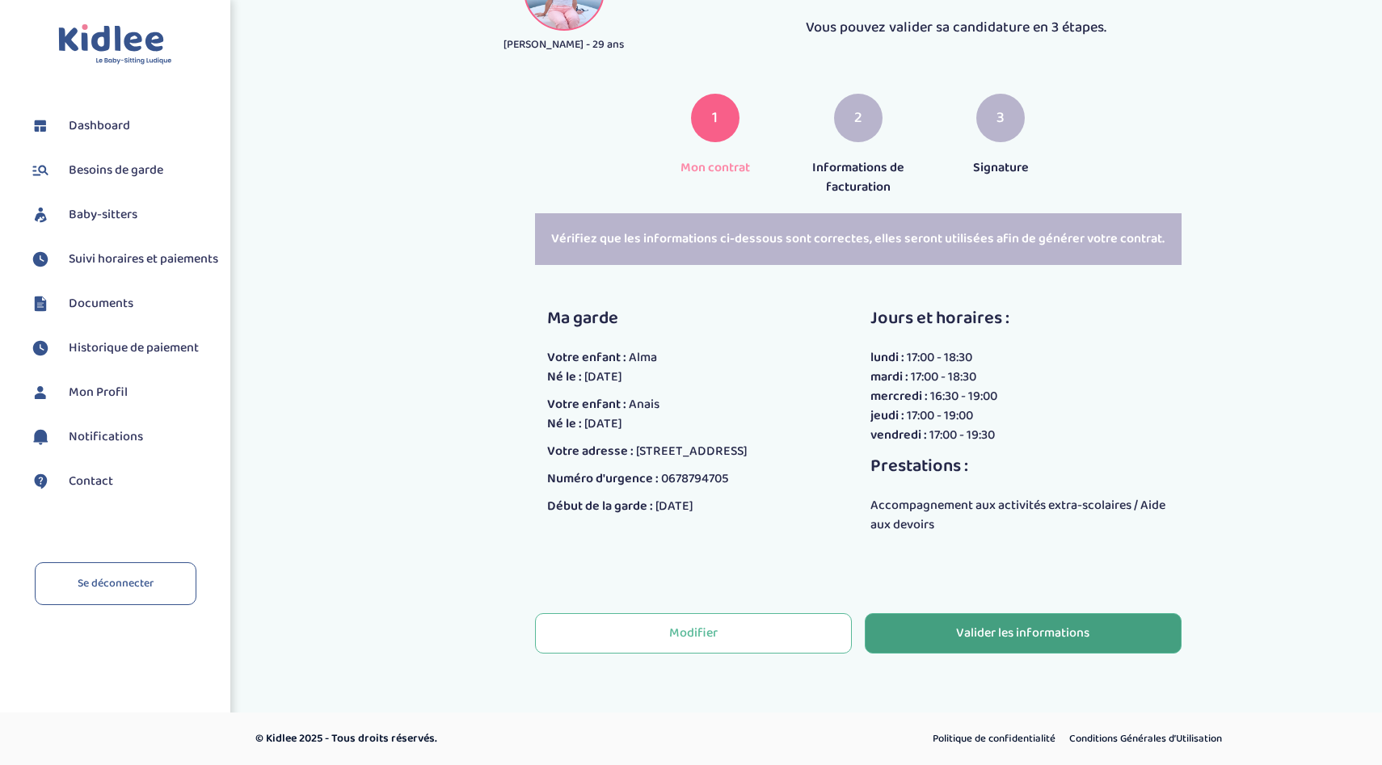
click at [963, 627] on div "Valider les informations" at bounding box center [1022, 634] width 133 height 19
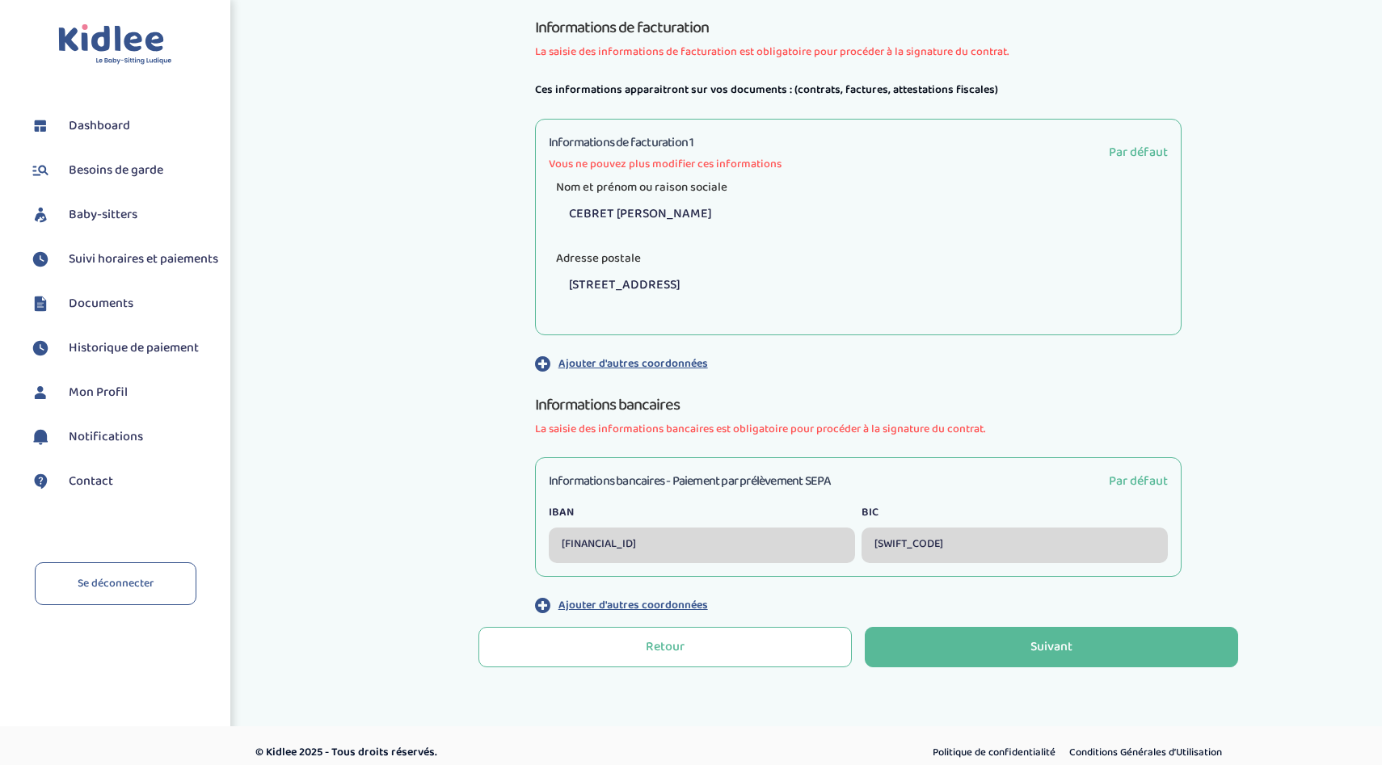
scroll to position [445, 0]
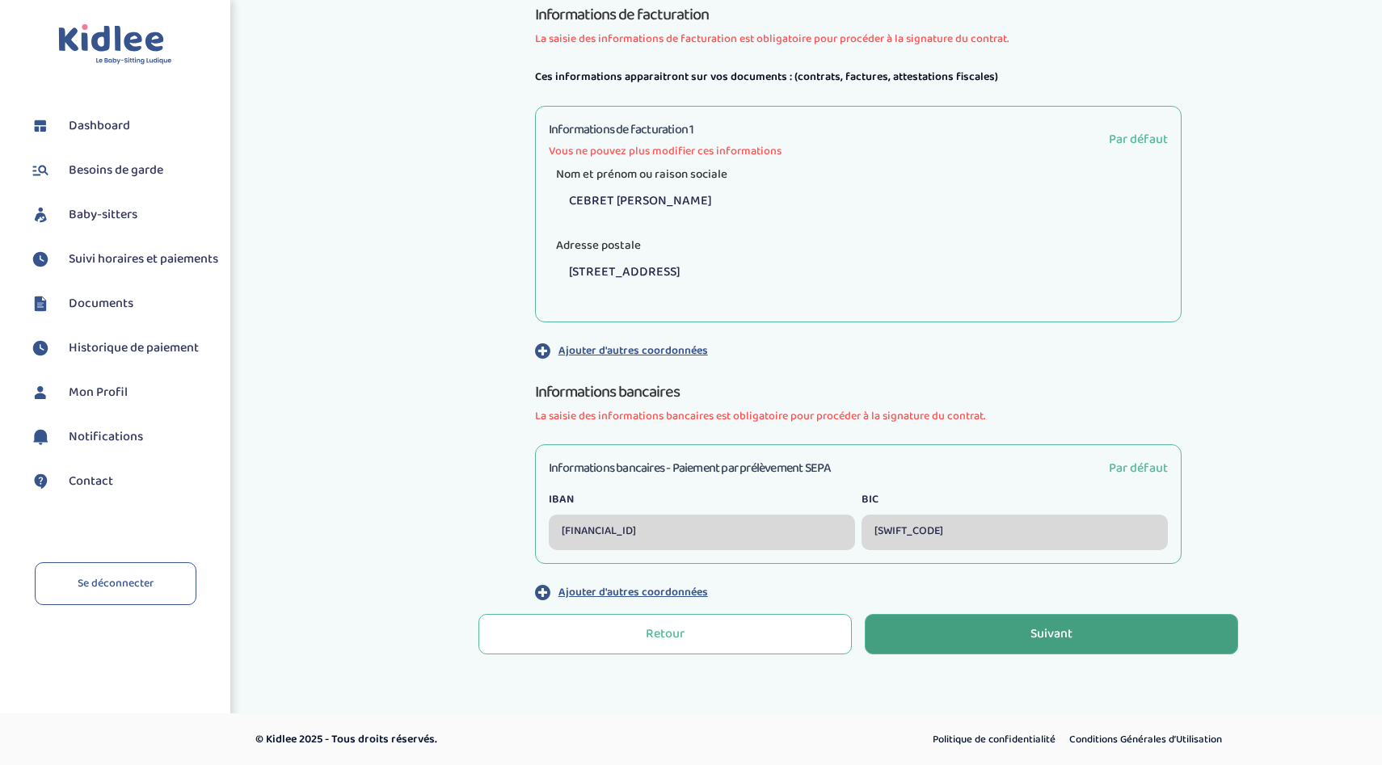
click at [960, 631] on button "Suivant" at bounding box center [1051, 634] width 373 height 40
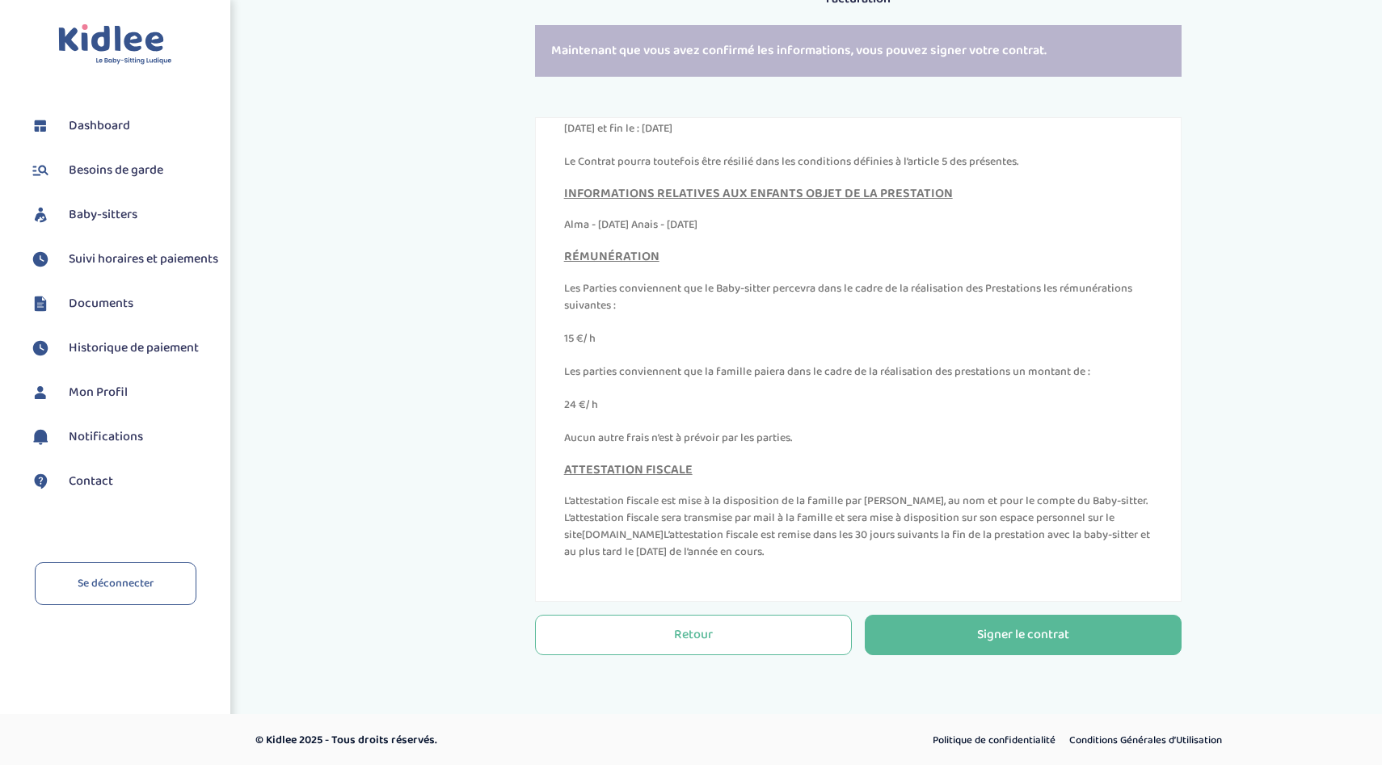
scroll to position [352, 0]
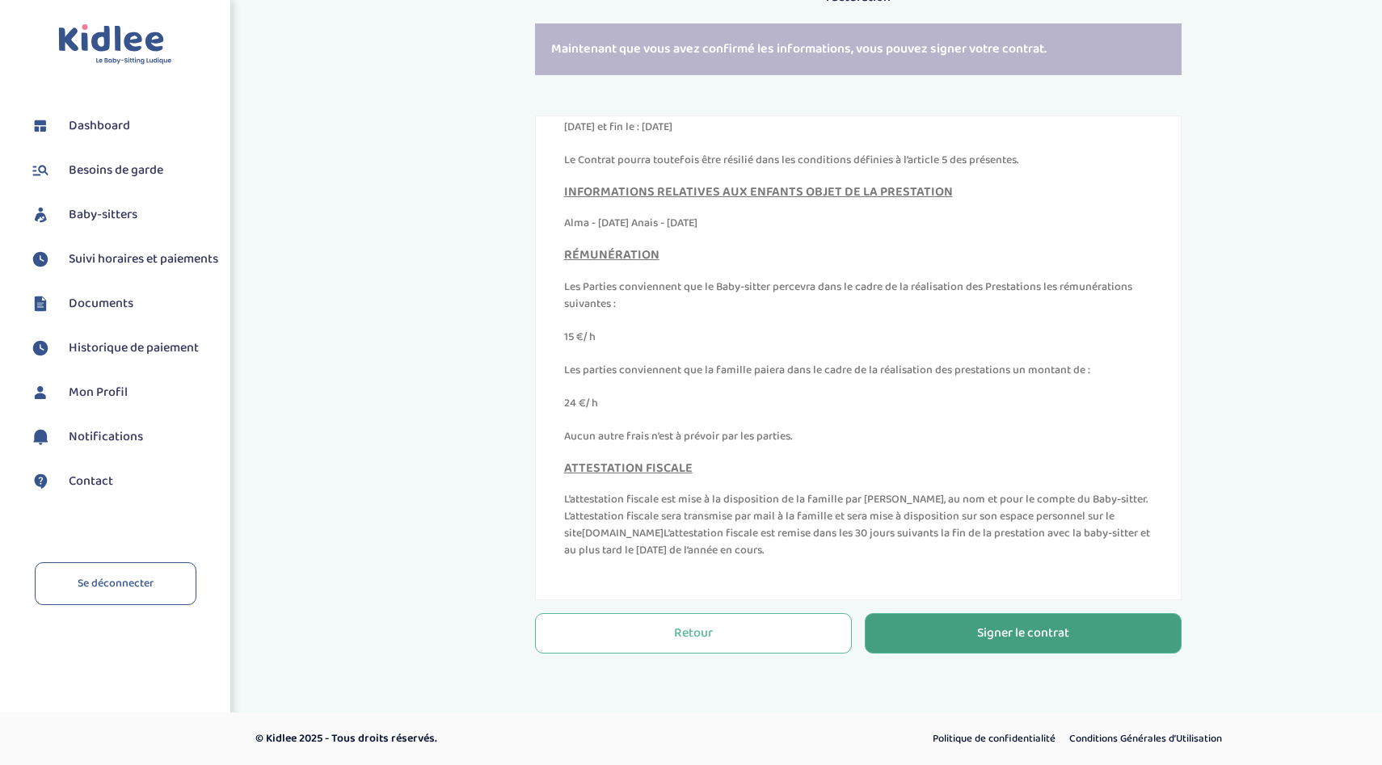
click at [958, 627] on button "Signer le contrat" at bounding box center [1023, 633] width 317 height 40
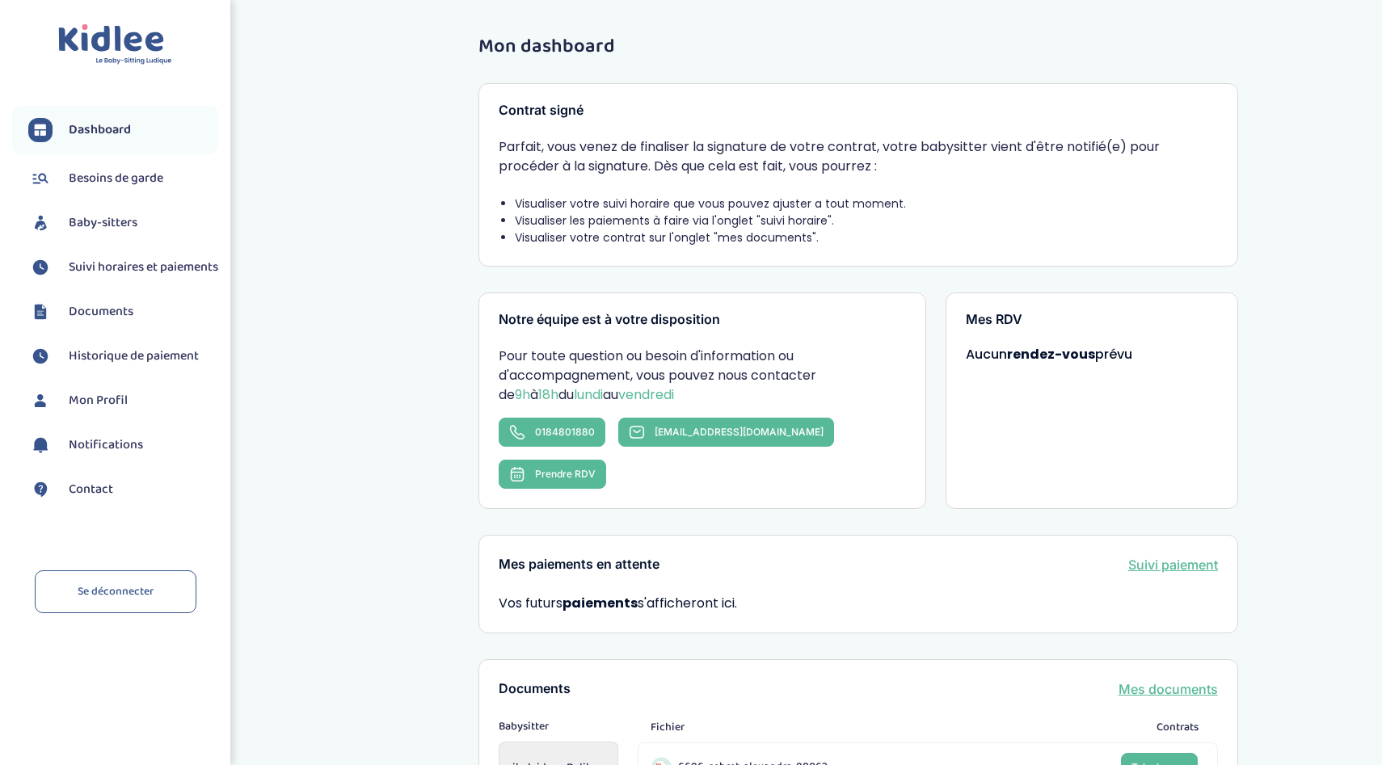
click at [81, 273] on span "Suivi horaires et paiements" at bounding box center [144, 267] width 150 height 19
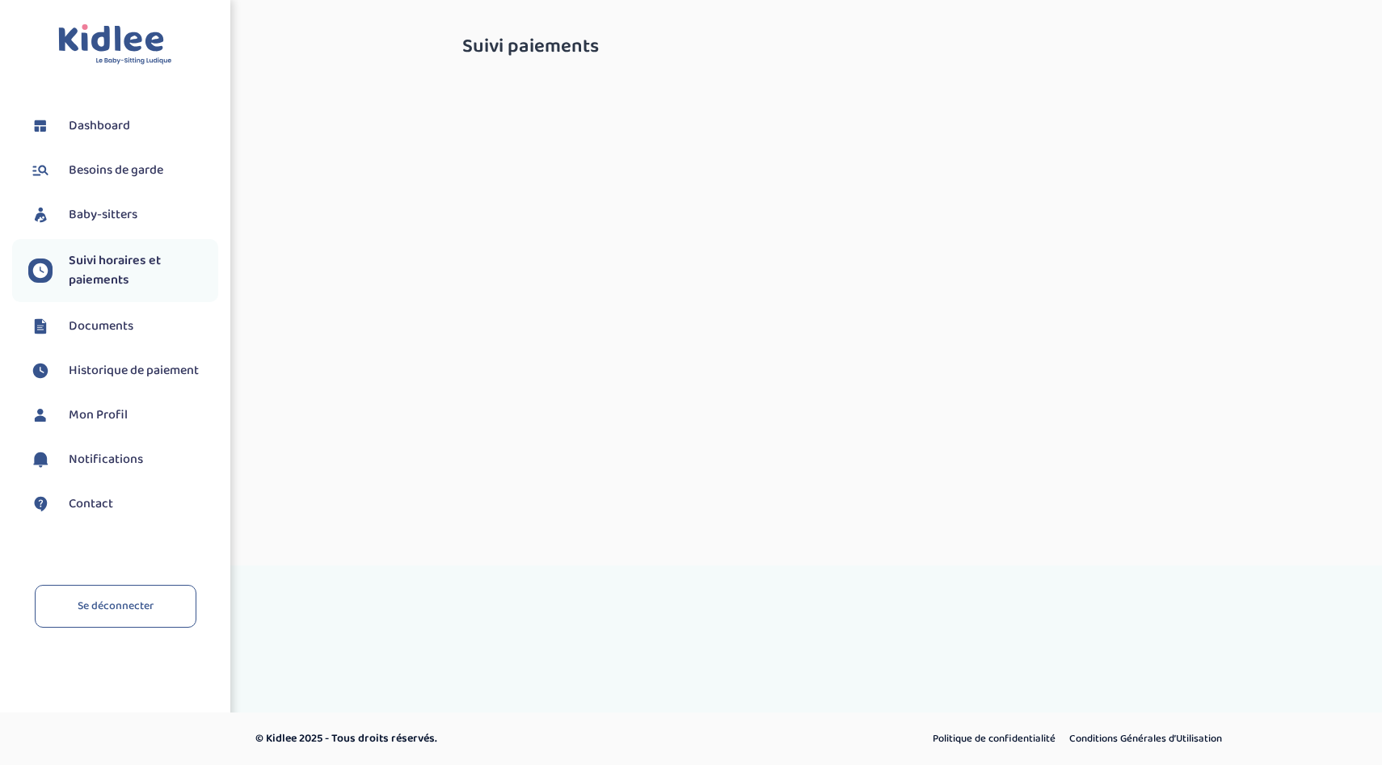
select select "[DATE]"
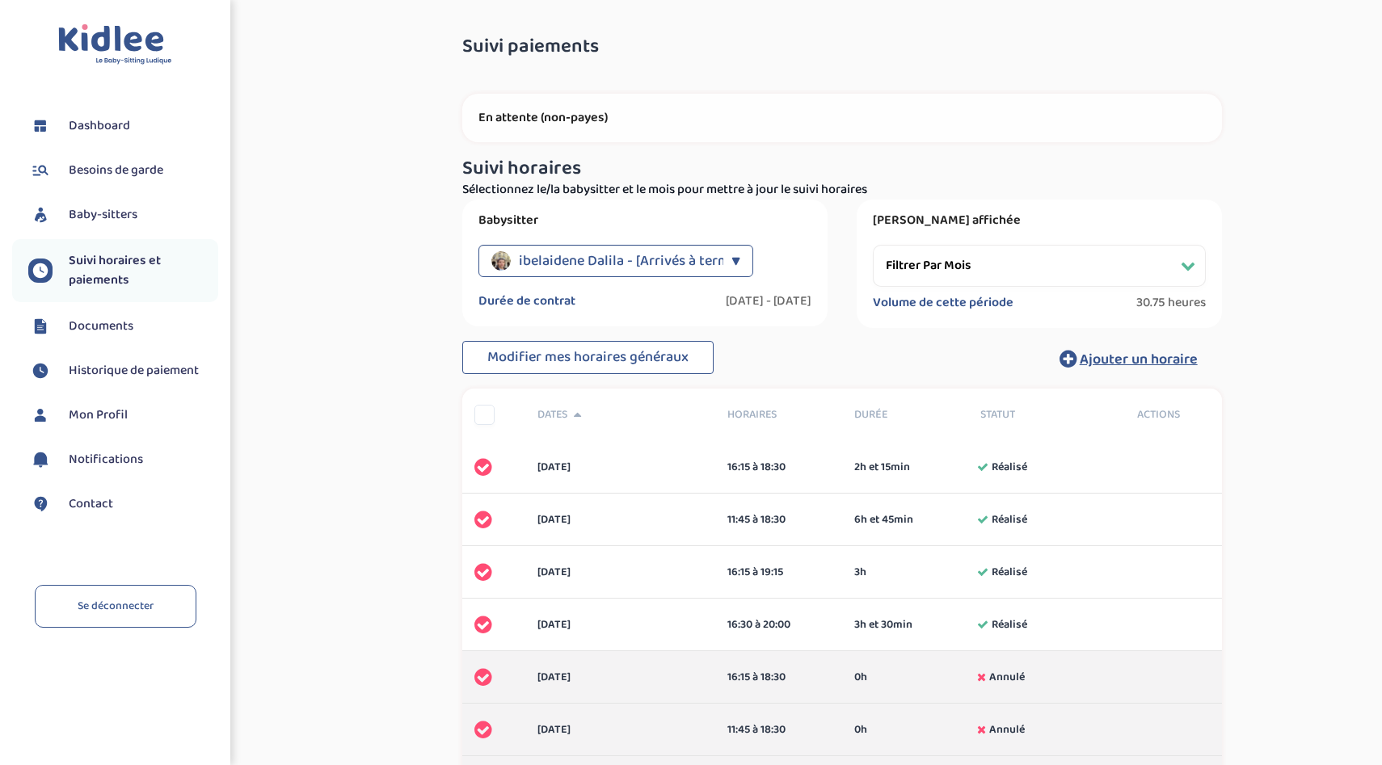
click at [741, 257] on div "ibelaidene Dalila - [Arrivés à terme] ▼" at bounding box center [615, 261] width 275 height 32
click at [900, 60] on div "Suivi paiements ktIJkVL6QJvZhvLkzaT7TIJqOjofvNxuOfxiJizb En attente (non-payes)…" at bounding box center [842, 653] width 808 height 1258
click at [145, 334] on link "Documents" at bounding box center [123, 326] width 190 height 24
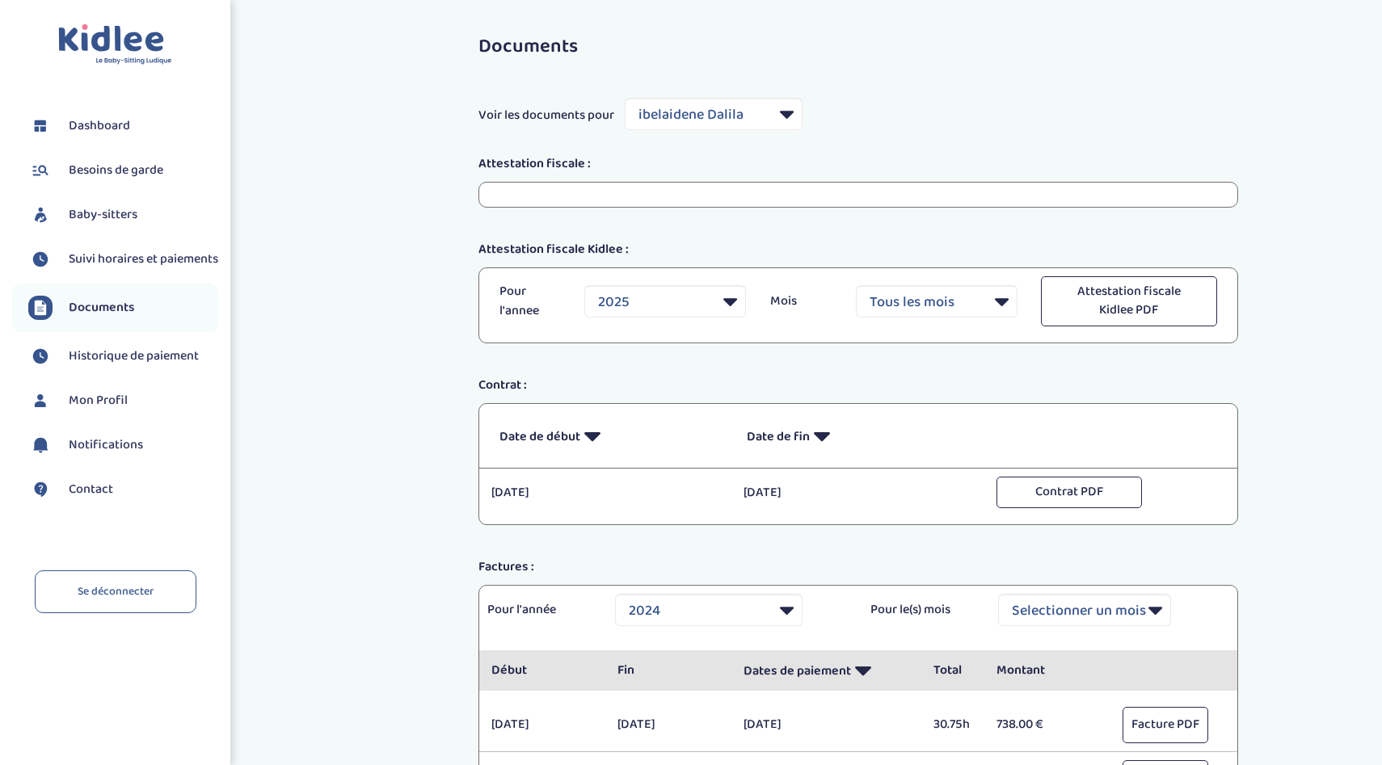
select select "11950"
select select "2024"
